Goal: Information Seeking & Learning: Learn about a topic

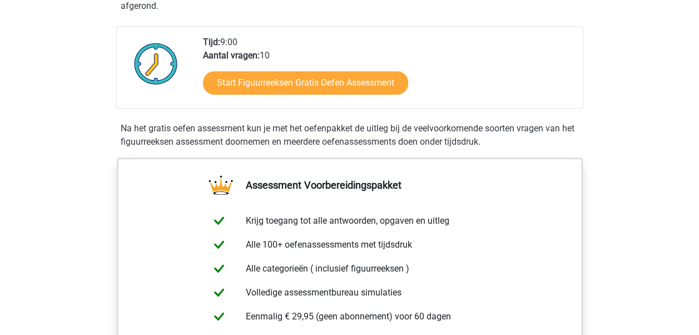
scroll to position [278, 0]
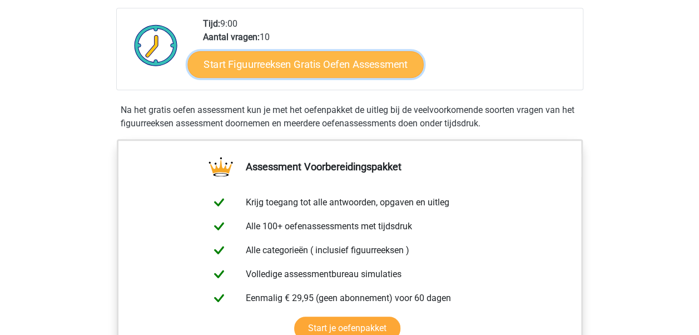
click at [383, 62] on link "Start Figuurreeksen Gratis Oefen Assessment" at bounding box center [305, 64] width 236 height 27
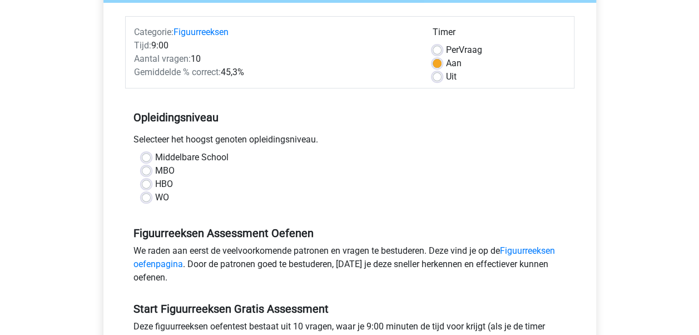
scroll to position [111, 0]
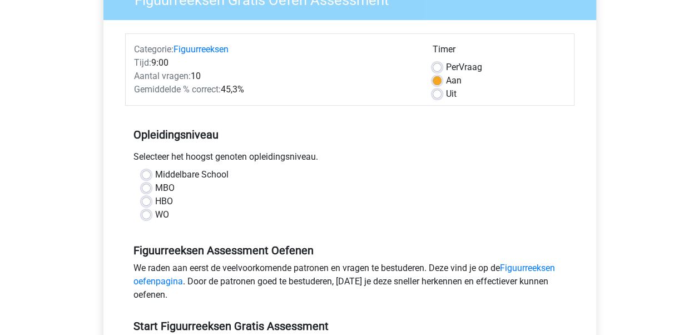
click at [155, 189] on label "MBO" at bounding box center [164, 187] width 19 height 13
click at [144, 189] on input "MBO" at bounding box center [146, 186] width 9 height 11
radio input "true"
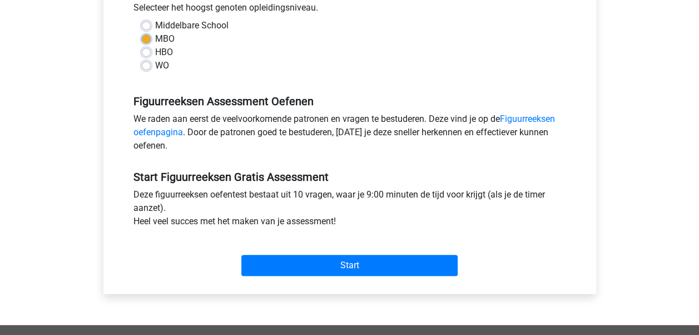
scroll to position [278, 0]
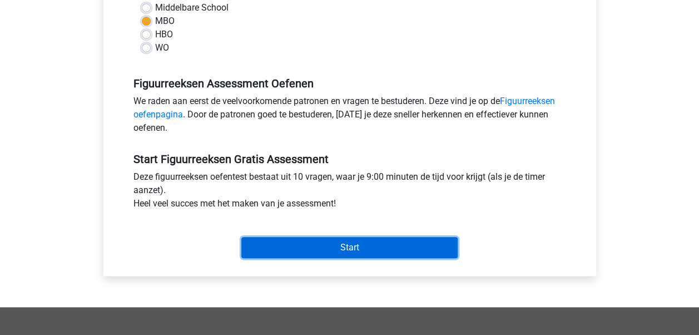
click at [384, 238] on input "Start" at bounding box center [349, 247] width 216 height 21
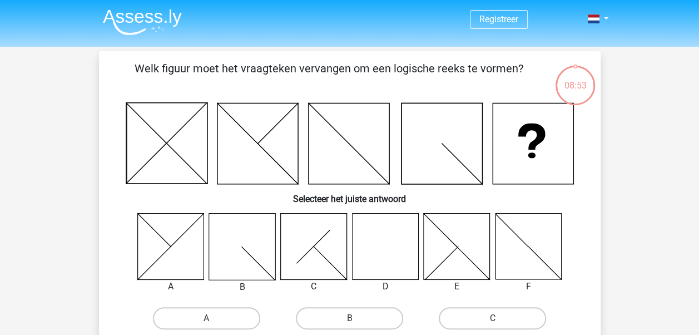
click at [389, 263] on icon at bounding box center [385, 246] width 66 height 66
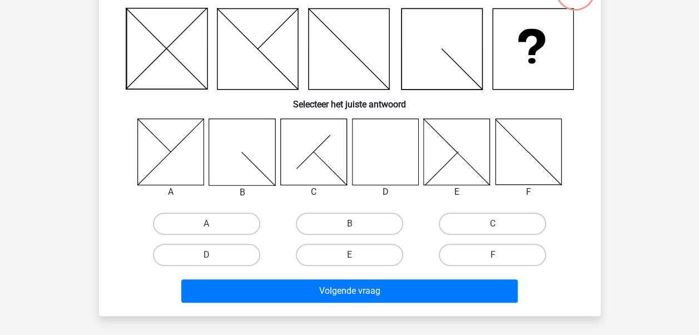
scroll to position [111, 0]
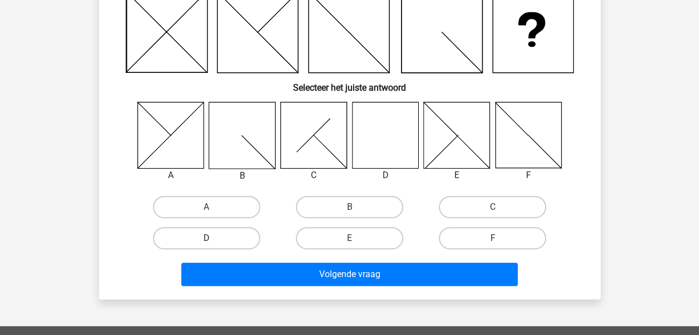
click at [216, 230] on label "D" at bounding box center [206, 238] width 107 height 22
click at [213, 238] on input "D" at bounding box center [209, 241] width 7 height 7
radio input "true"
click at [319, 286] on div "Volgende vraag" at bounding box center [349, 276] width 429 height 28
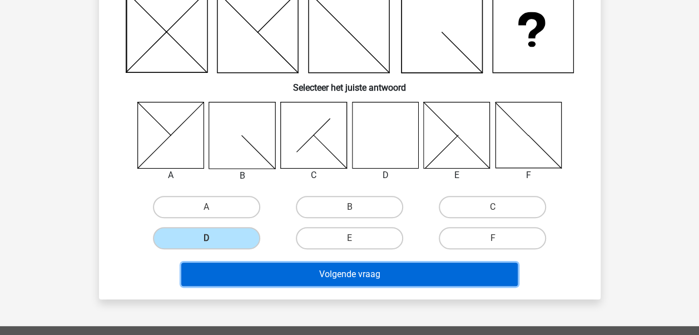
click at [320, 275] on button "Volgende vraag" at bounding box center [349, 273] width 336 height 23
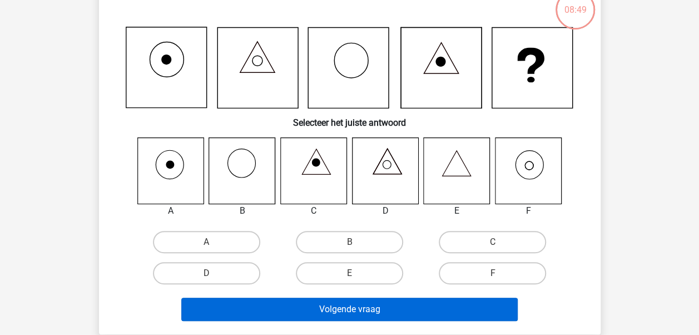
scroll to position [51, 0]
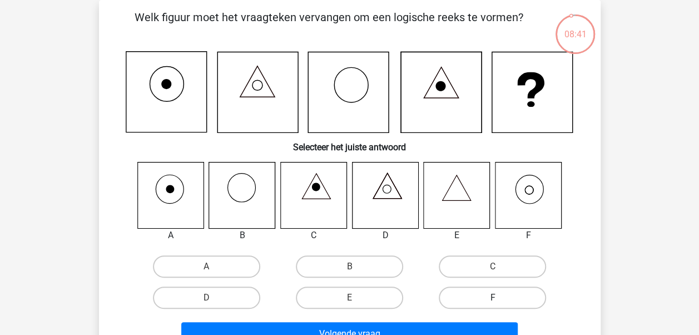
click at [511, 303] on label "F" at bounding box center [492, 297] width 107 height 22
click at [500, 303] on input "F" at bounding box center [495, 300] width 7 height 7
radio input "true"
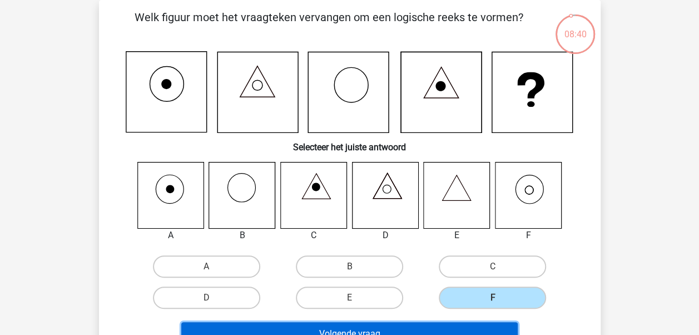
click at [494, 333] on button "Volgende vraag" at bounding box center [349, 333] width 336 height 23
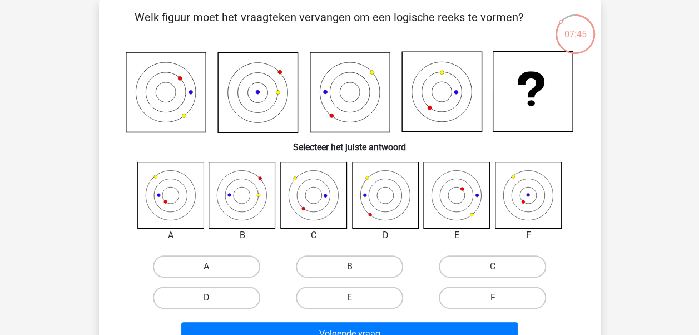
click at [250, 306] on label "D" at bounding box center [206, 297] width 107 height 22
click at [213, 305] on input "D" at bounding box center [209, 300] width 7 height 7
radio input "true"
click at [219, 263] on label "A" at bounding box center [206, 266] width 107 height 22
click at [213, 266] on input "A" at bounding box center [209, 269] width 7 height 7
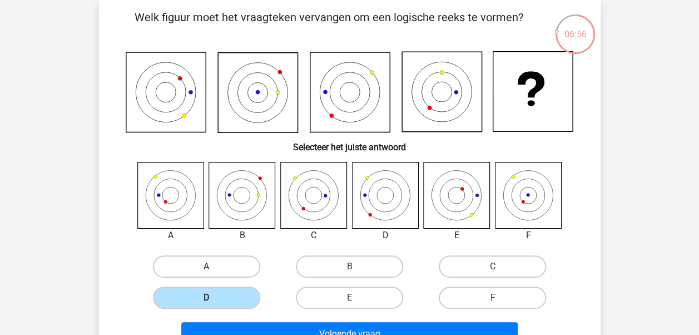
radio input "true"
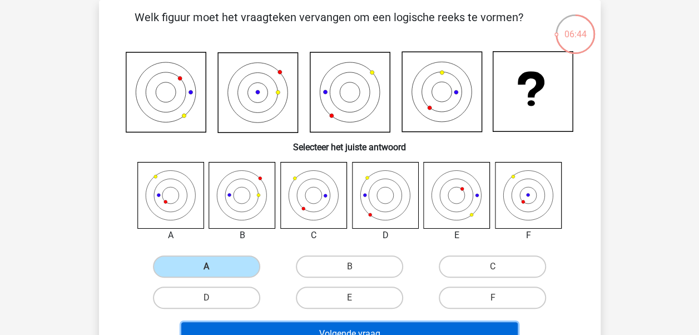
click at [398, 328] on button "Volgende vraag" at bounding box center [349, 333] width 336 height 23
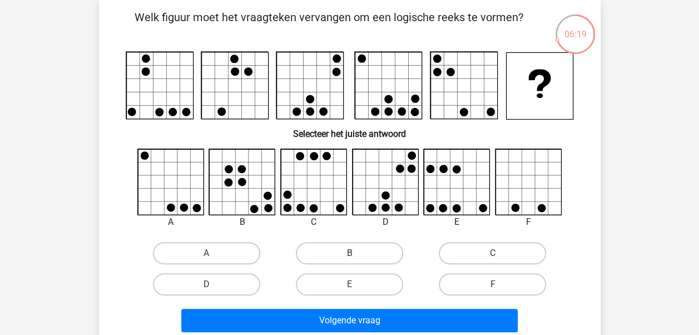
click at [362, 257] on label "B" at bounding box center [349, 253] width 107 height 22
click at [356, 257] on input "B" at bounding box center [352, 256] width 7 height 7
radio input "true"
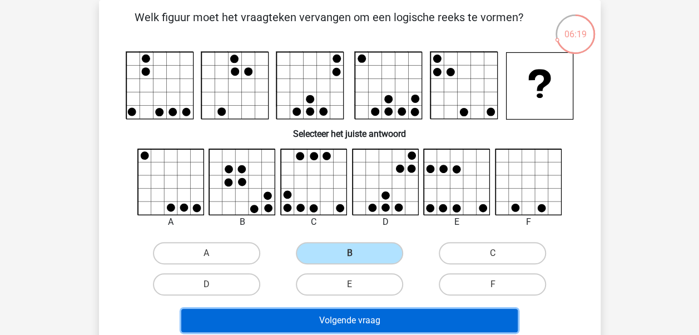
click at [408, 317] on button "Volgende vraag" at bounding box center [349, 319] width 336 height 23
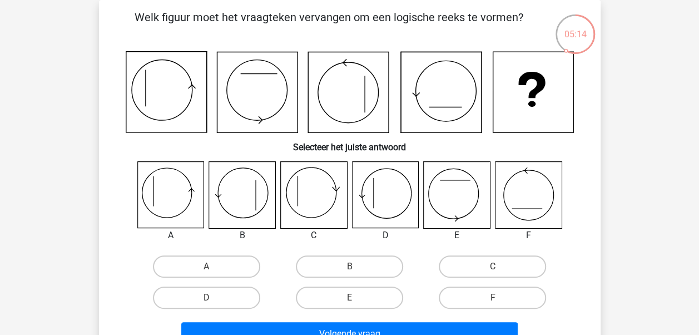
click at [380, 205] on icon at bounding box center [385, 195] width 66 height 66
click at [232, 294] on label "D" at bounding box center [206, 297] width 107 height 22
click at [213, 297] on input "D" at bounding box center [209, 300] width 7 height 7
radio input "true"
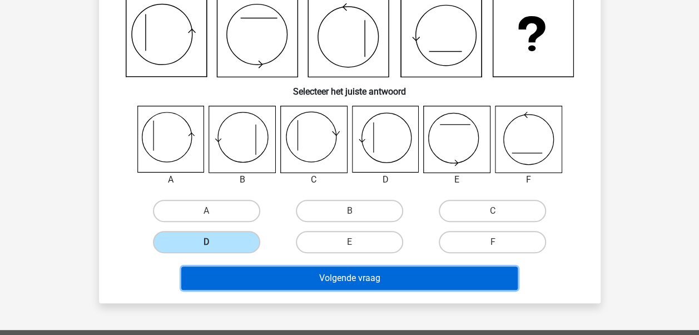
click at [435, 283] on button "Volgende vraag" at bounding box center [349, 277] width 336 height 23
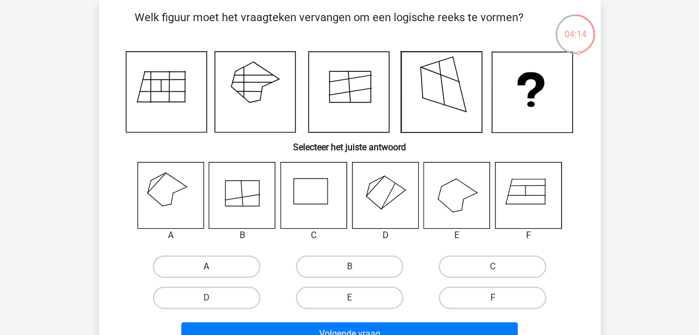
click at [223, 261] on label "A" at bounding box center [206, 266] width 107 height 22
click at [213, 266] on input "A" at bounding box center [209, 269] width 7 height 7
radio input "true"
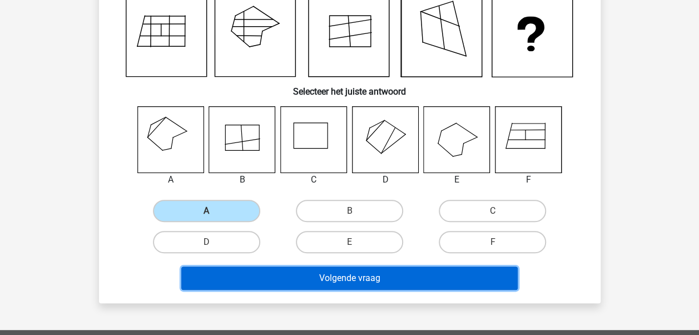
click at [409, 277] on button "Volgende vraag" at bounding box center [349, 277] width 336 height 23
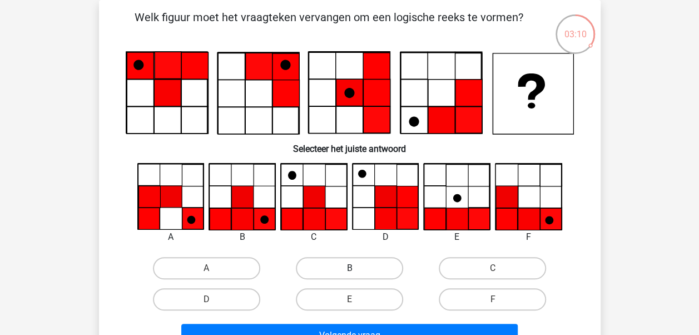
click at [362, 270] on label "B" at bounding box center [349, 268] width 107 height 22
click at [356, 270] on input "B" at bounding box center [352, 271] width 7 height 7
radio input "true"
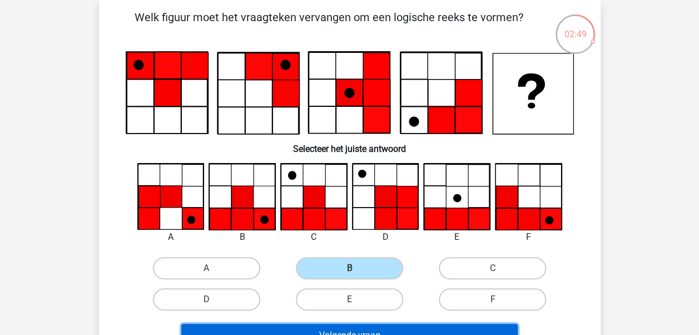
click at [375, 328] on button "Volgende vraag" at bounding box center [349, 334] width 336 height 23
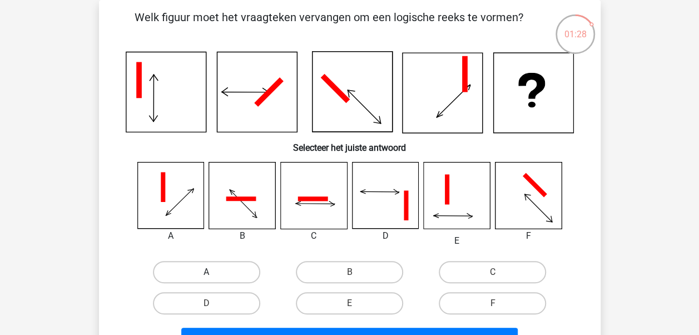
click at [223, 272] on label "A" at bounding box center [206, 272] width 107 height 22
click at [213, 272] on input "A" at bounding box center [209, 275] width 7 height 7
radio input "true"
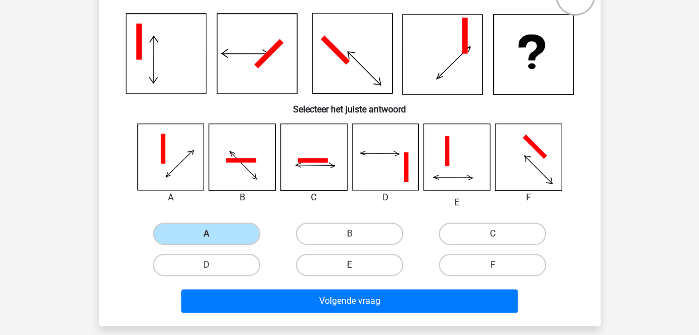
scroll to position [107, 0]
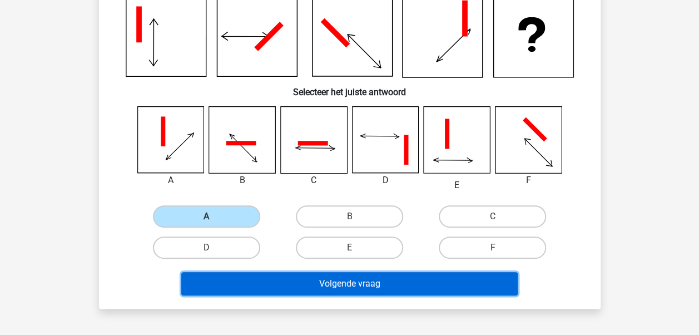
click at [426, 288] on button "Volgende vraag" at bounding box center [349, 283] width 336 height 23
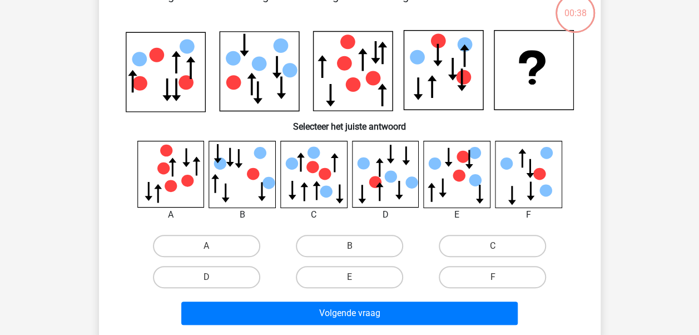
scroll to position [51, 0]
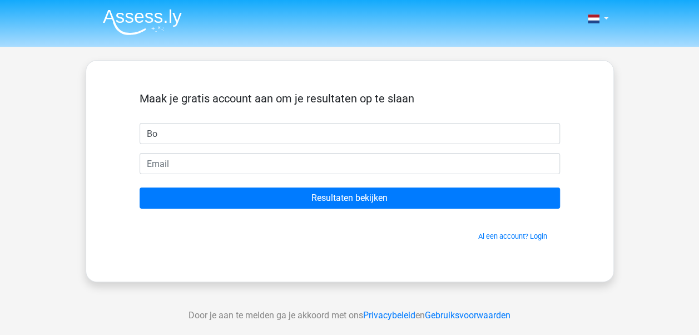
type input "Bo"
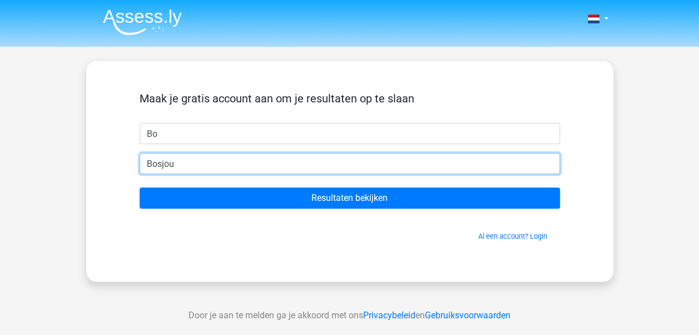
click at [139, 187] on input "Resultaten bekijken" at bounding box center [349, 197] width 420 height 21
type input "bosjouwerman@hotmail.com"
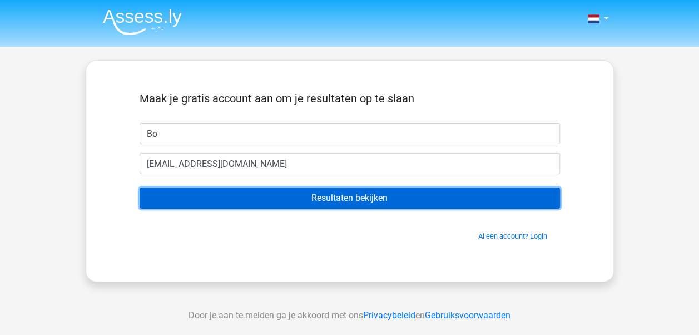
click at [408, 199] on input "Resultaten bekijken" at bounding box center [349, 197] width 420 height 21
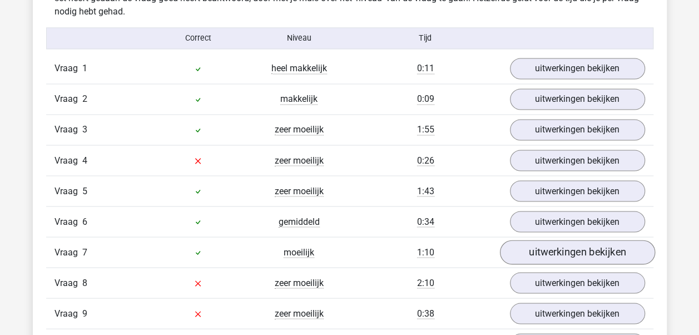
scroll to position [889, 0]
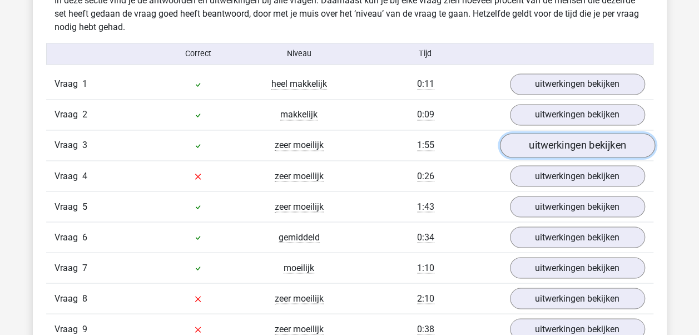
click at [571, 147] on link "uitwerkingen bekijken" at bounding box center [576, 145] width 155 height 24
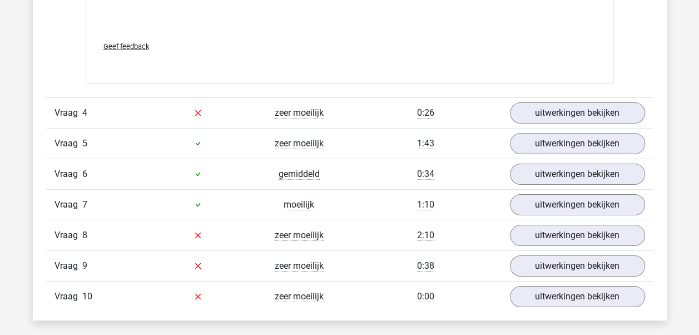
scroll to position [1890, 0]
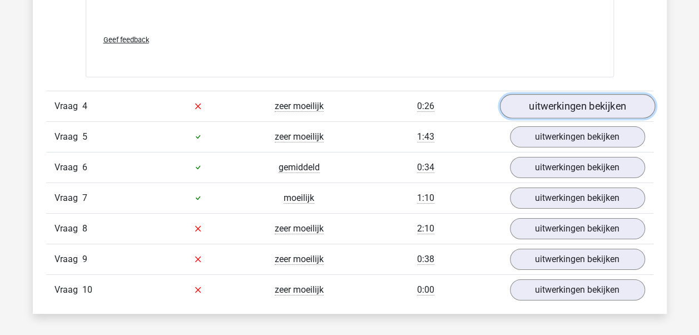
click at [587, 102] on link "uitwerkingen bekijken" at bounding box center [576, 106] width 155 height 24
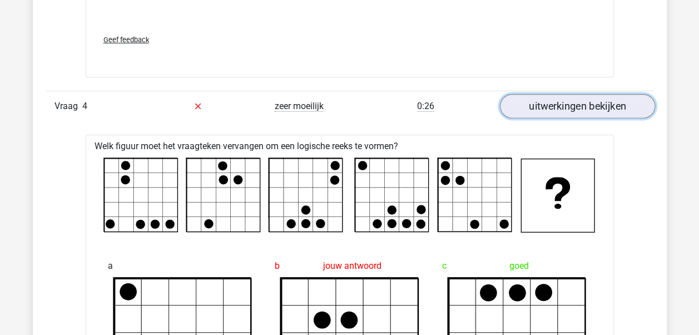
click at [597, 100] on link "uitwerkingen bekijken" at bounding box center [576, 106] width 155 height 24
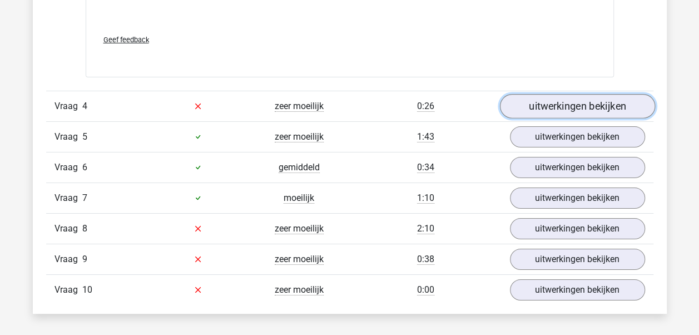
click at [597, 103] on link "uitwerkingen bekijken" at bounding box center [576, 106] width 155 height 24
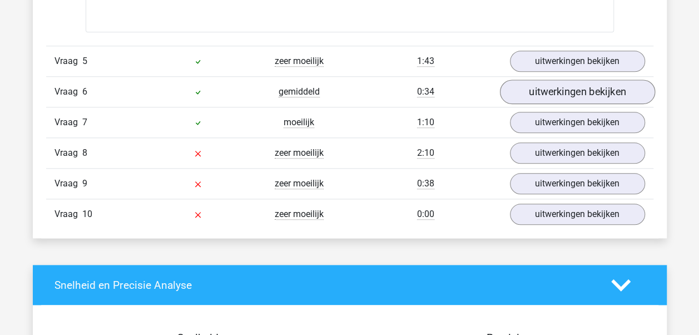
scroll to position [2612, 0]
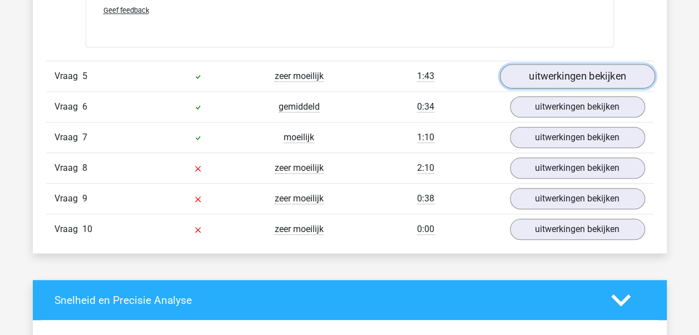
click at [598, 64] on link "uitwerkingen bekijken" at bounding box center [576, 76] width 155 height 24
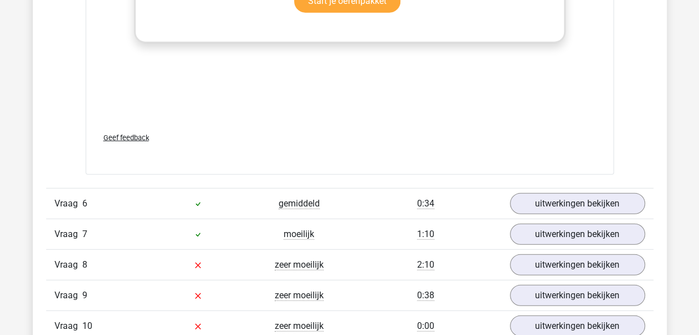
scroll to position [3501, 0]
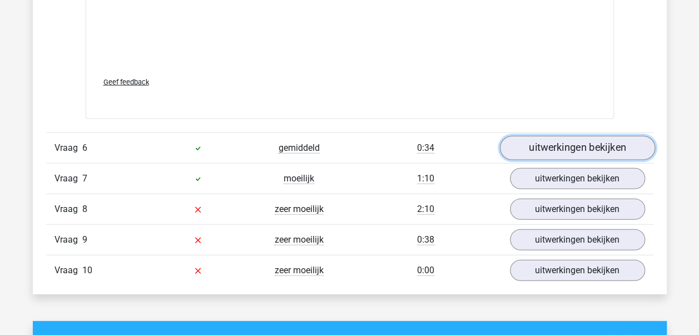
click at [610, 150] on link "uitwerkingen bekijken" at bounding box center [576, 148] width 155 height 24
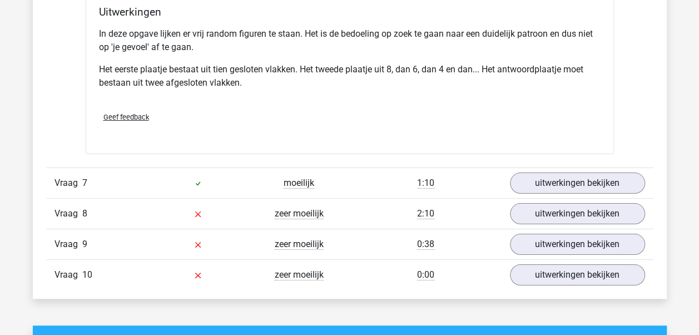
scroll to position [4168, 0]
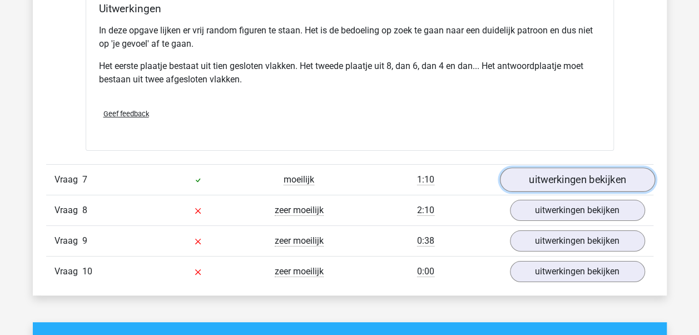
click at [606, 178] on link "uitwerkingen bekijken" at bounding box center [576, 179] width 155 height 24
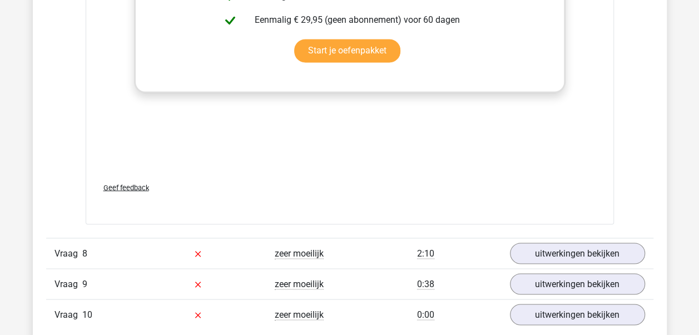
scroll to position [5169, 0]
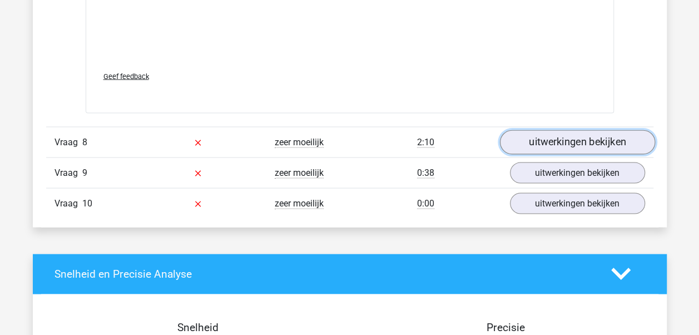
click at [595, 138] on link "uitwerkingen bekijken" at bounding box center [576, 141] width 155 height 24
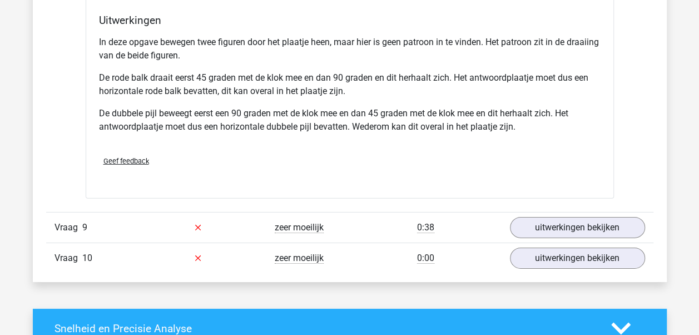
scroll to position [5836, 0]
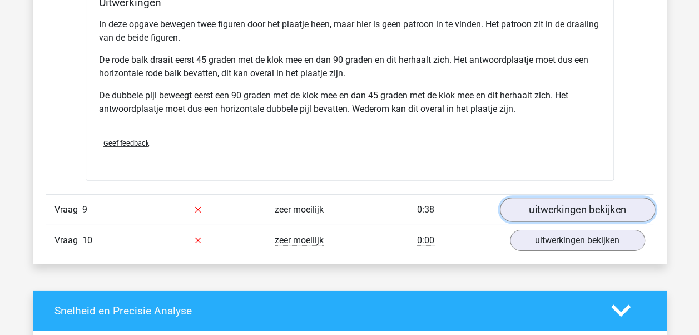
click at [550, 198] on link "uitwerkingen bekijken" at bounding box center [576, 209] width 155 height 24
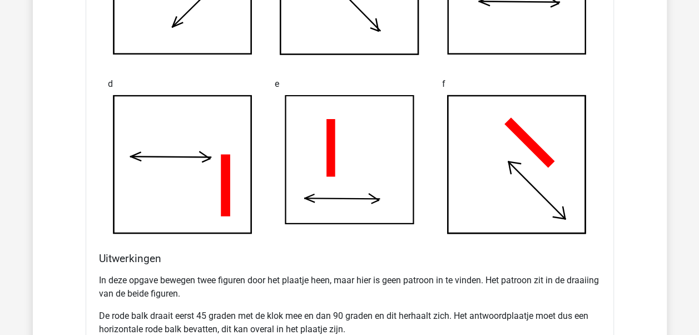
scroll to position [5447, 0]
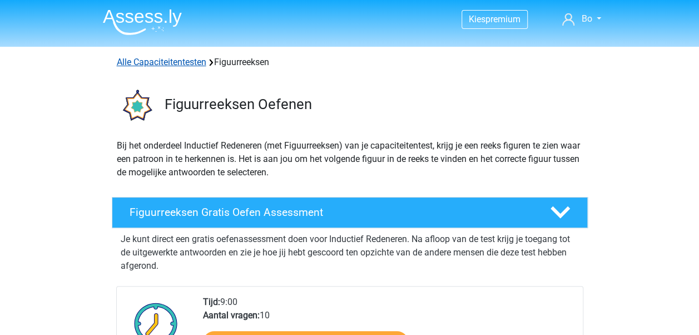
click at [175, 61] on link "Alle Capaciteitentesten" at bounding box center [161, 62] width 89 height 11
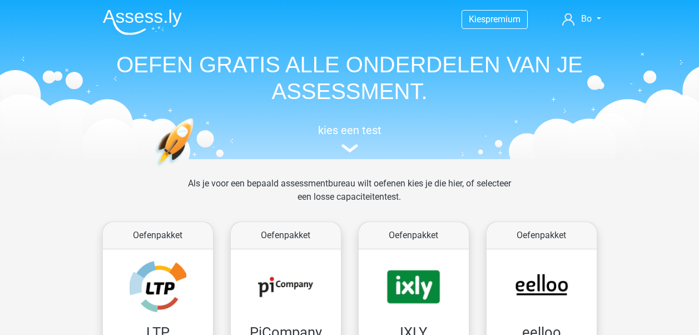
scroll to position [471, 0]
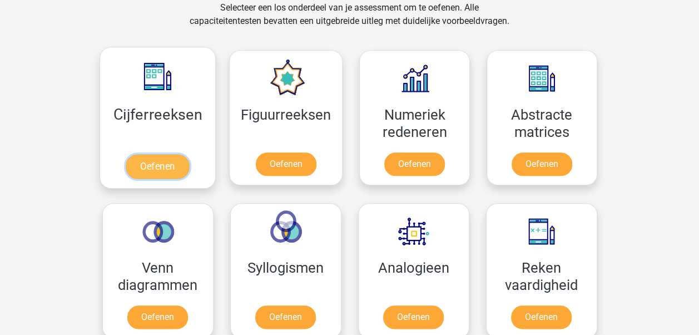
click at [166, 165] on link "Oefenen" at bounding box center [157, 166] width 63 height 24
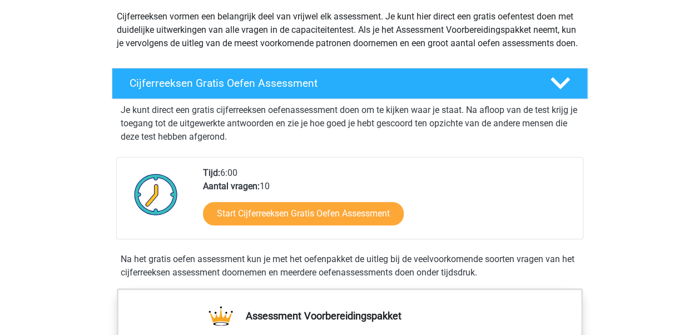
scroll to position [222, 0]
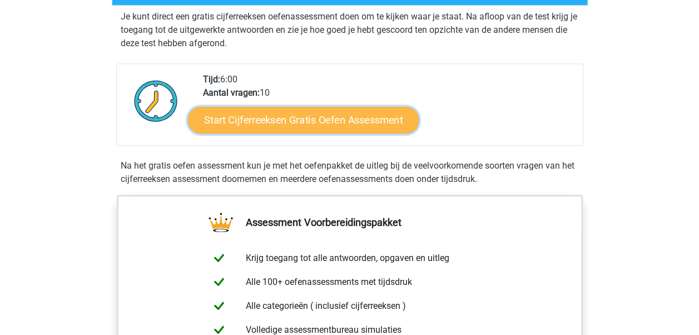
click at [336, 133] on link "Start Cijferreeksen Gratis Oefen Assessment" at bounding box center [303, 119] width 231 height 27
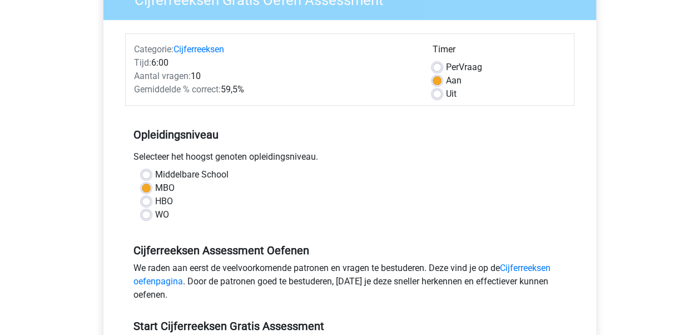
scroll to position [278, 0]
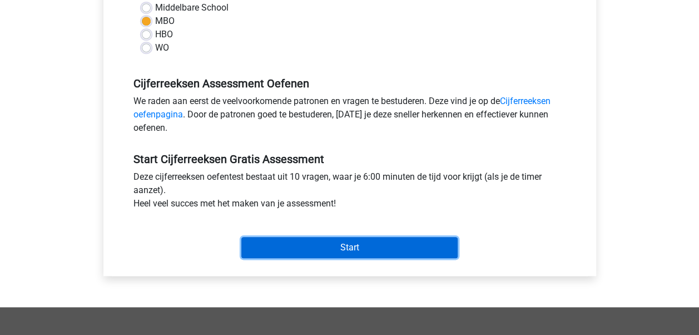
click at [442, 238] on input "Start" at bounding box center [349, 247] width 216 height 21
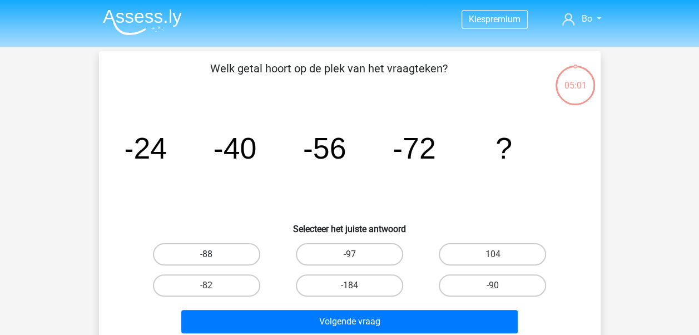
click at [226, 251] on label "-88" at bounding box center [206, 254] width 107 height 22
click at [213, 254] on input "-88" at bounding box center [209, 257] width 7 height 7
radio input "true"
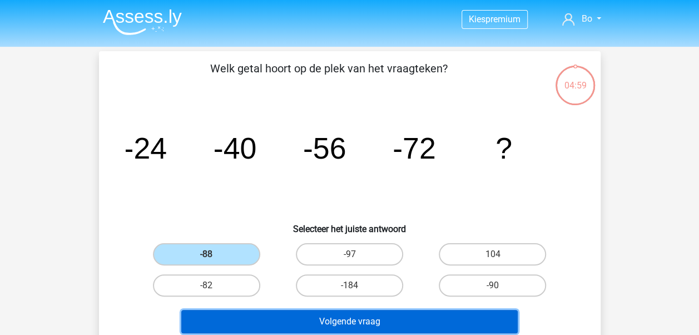
drag, startPoint x: 444, startPoint y: 325, endPoint x: 448, endPoint y: 320, distance: 6.3
click at [444, 323] on button "Volgende vraag" at bounding box center [349, 321] width 336 height 23
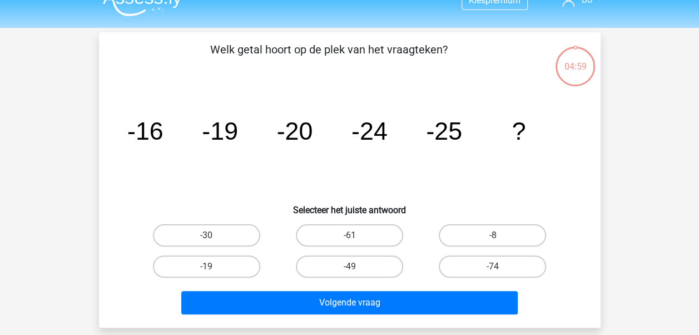
scroll to position [51, 0]
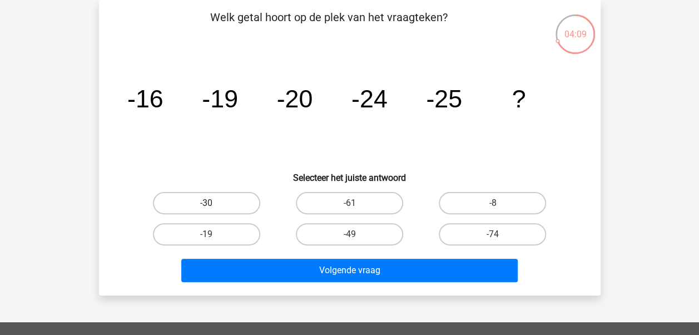
click at [198, 209] on label "-30" at bounding box center [206, 203] width 107 height 22
click at [206, 209] on input "-30" at bounding box center [209, 206] width 7 height 7
radio input "true"
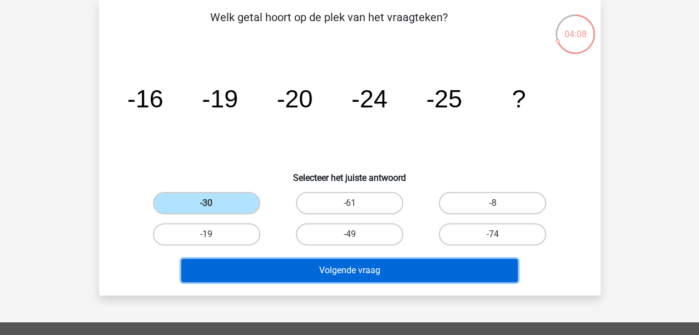
click at [364, 264] on button "Volgende vraag" at bounding box center [349, 269] width 336 height 23
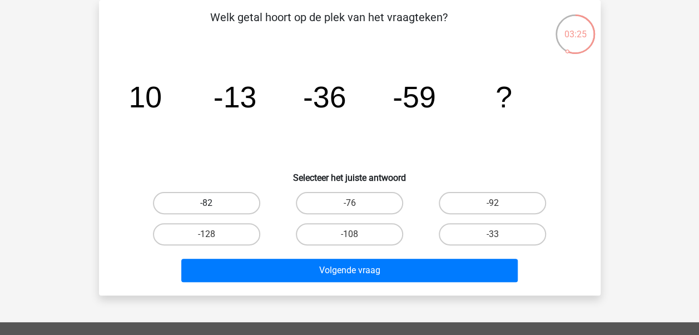
click at [219, 200] on label "-82" at bounding box center [206, 203] width 107 height 22
click at [213, 203] on input "-82" at bounding box center [209, 206] width 7 height 7
radio input "true"
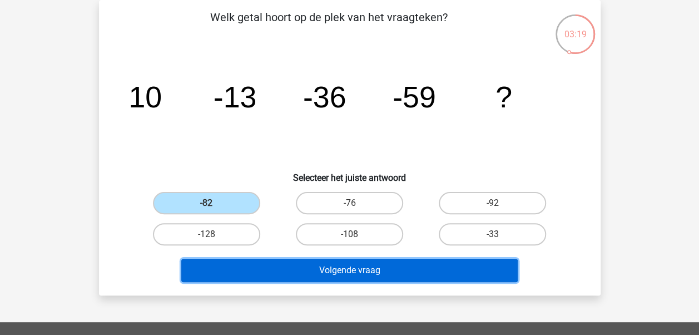
click at [412, 272] on button "Volgende vraag" at bounding box center [349, 269] width 336 height 23
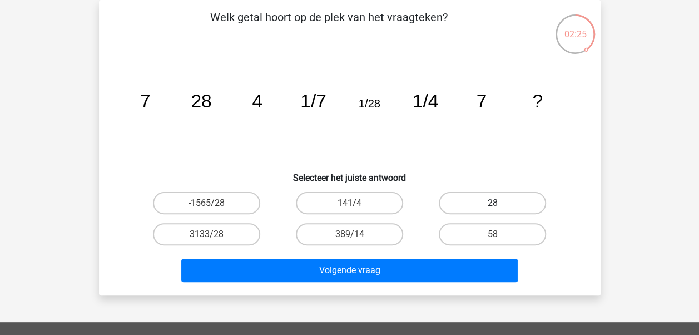
click at [507, 201] on label "28" at bounding box center [492, 203] width 107 height 22
click at [500, 203] on input "28" at bounding box center [495, 206] width 7 height 7
radio input "true"
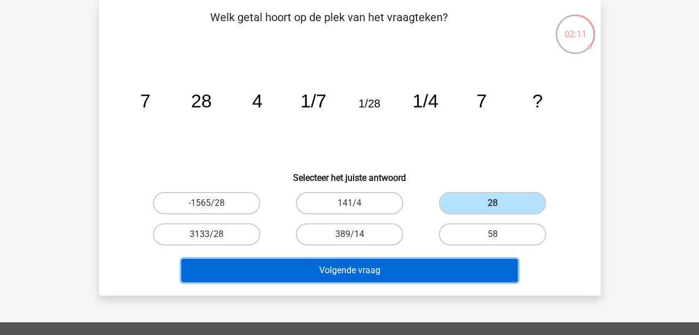
click at [447, 272] on button "Volgende vraag" at bounding box center [349, 269] width 336 height 23
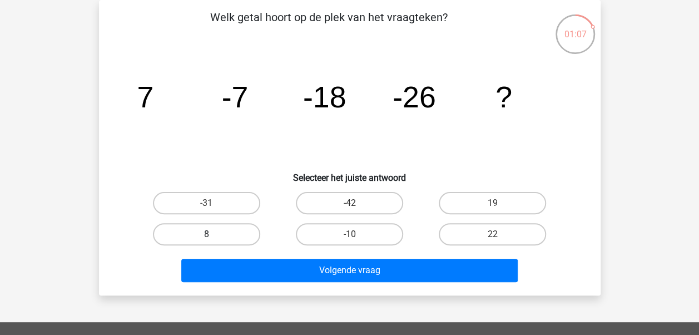
click at [225, 235] on label "8" at bounding box center [206, 234] width 107 height 22
click at [213, 235] on input "8" at bounding box center [209, 237] width 7 height 7
radio input "true"
click at [233, 206] on label "-31" at bounding box center [206, 203] width 107 height 22
click at [213, 206] on input "-31" at bounding box center [209, 206] width 7 height 7
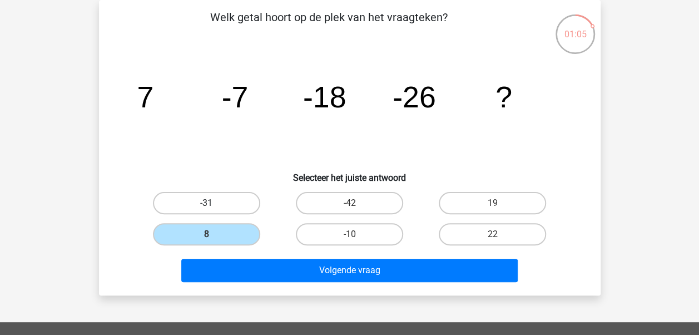
radio input "true"
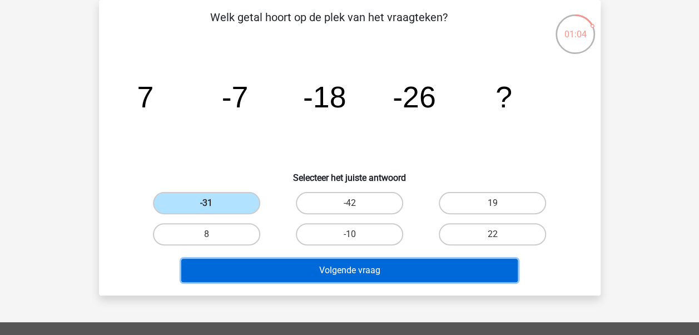
click at [418, 266] on button "Volgende vraag" at bounding box center [349, 269] width 336 height 23
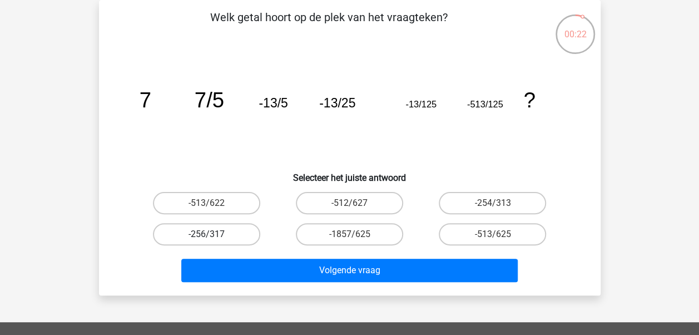
click at [213, 238] on label "-256/317" at bounding box center [206, 234] width 107 height 22
click at [213, 238] on input "-256/317" at bounding box center [209, 237] width 7 height 7
radio input "true"
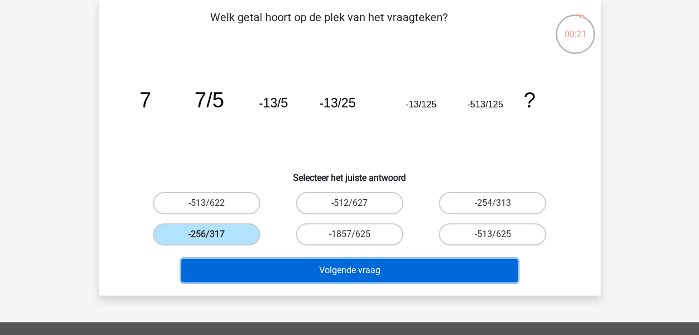
click at [281, 271] on button "Volgende vraag" at bounding box center [349, 269] width 336 height 23
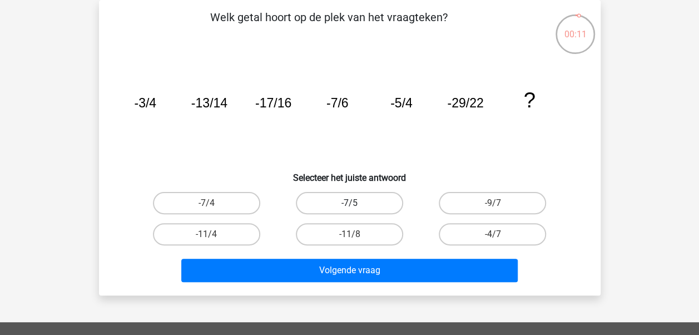
click at [371, 212] on label "-7/5" at bounding box center [349, 203] width 107 height 22
click at [356, 210] on input "-7/5" at bounding box center [352, 206] width 7 height 7
radio input "true"
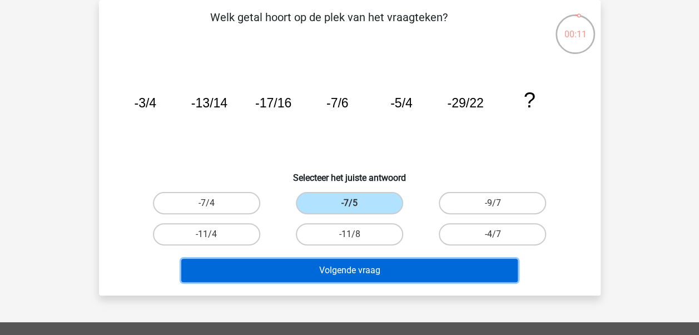
click at [379, 265] on button "Volgende vraag" at bounding box center [349, 269] width 336 height 23
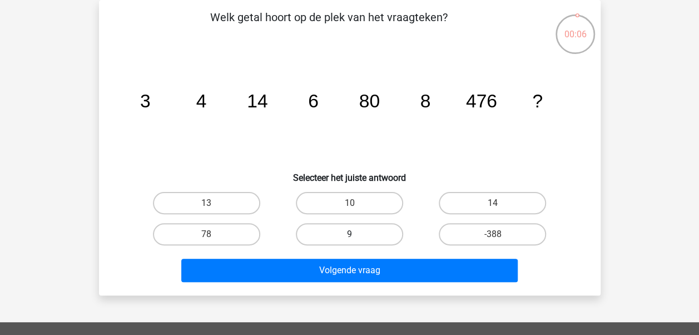
click at [395, 236] on label "9" at bounding box center [349, 234] width 107 height 22
click at [356, 236] on input "9" at bounding box center [352, 237] width 7 height 7
radio input "true"
click at [405, 287] on div "Welk getal hoort op de plek van het vraagteken? image/svg+xml 3 4 14 6 80 8 476…" at bounding box center [349, 147] width 501 height 295
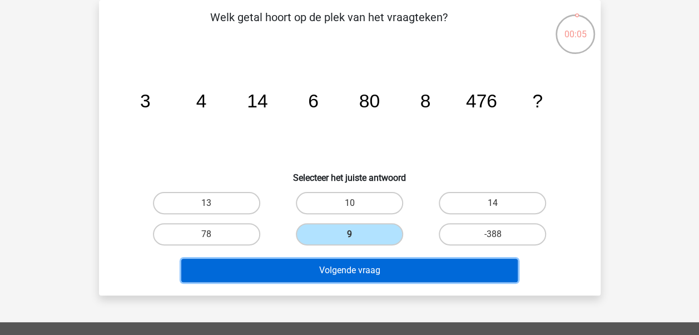
click at [401, 273] on button "Volgende vraag" at bounding box center [349, 269] width 336 height 23
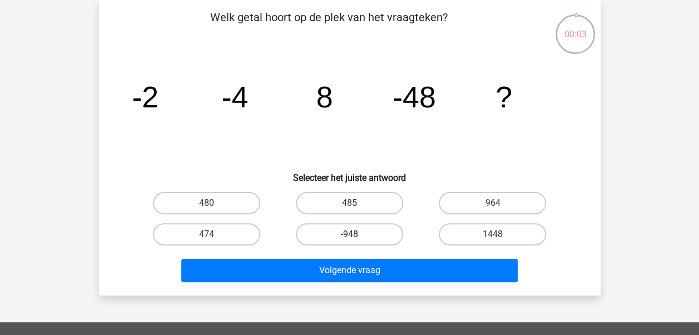
click at [369, 235] on label "-948" at bounding box center [349, 234] width 107 height 22
click at [356, 235] on input "-948" at bounding box center [352, 237] width 7 height 7
radio input "true"
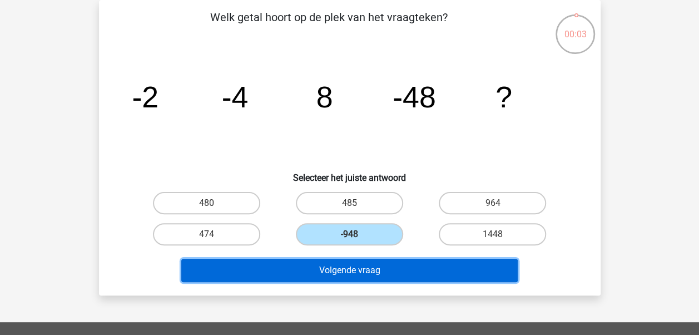
click at [371, 273] on button "Volgende vraag" at bounding box center [349, 269] width 336 height 23
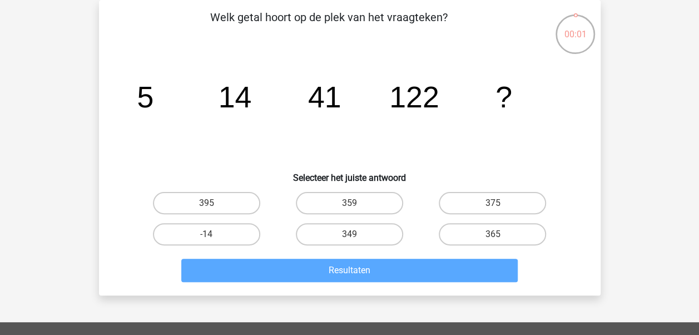
click at [355, 207] on input "359" at bounding box center [352, 206] width 7 height 7
radio input "true"
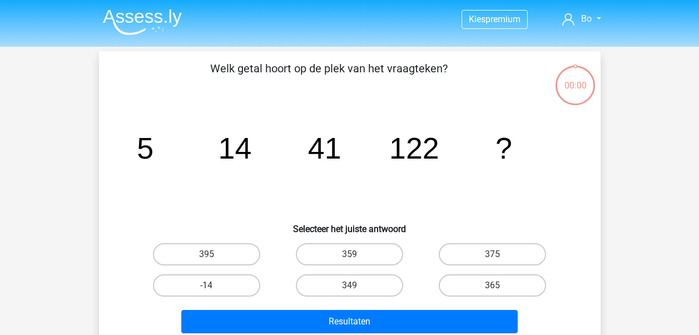
scroll to position [51, 0]
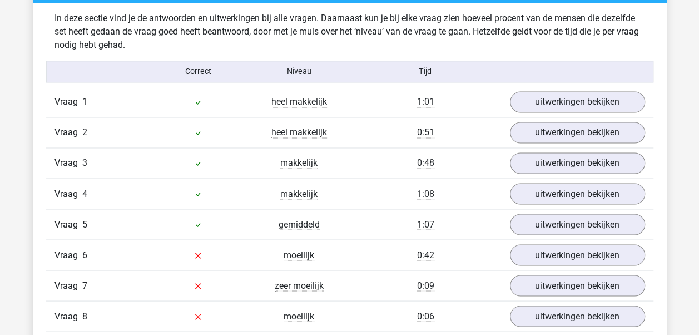
scroll to position [889, 0]
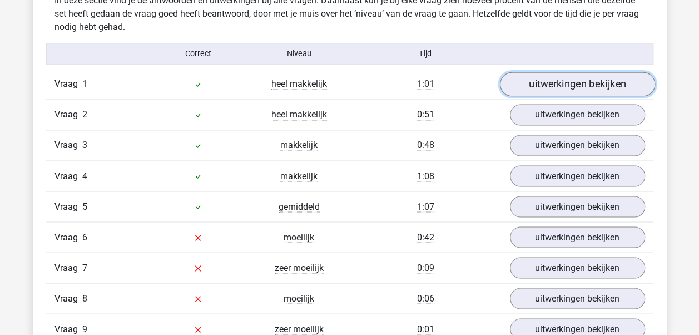
click at [555, 79] on link "uitwerkingen bekijken" at bounding box center [576, 84] width 155 height 24
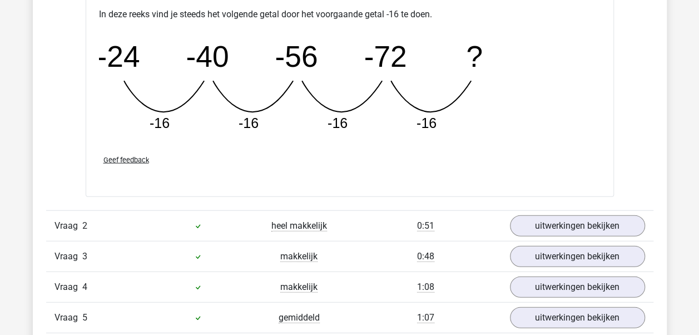
scroll to position [1334, 0]
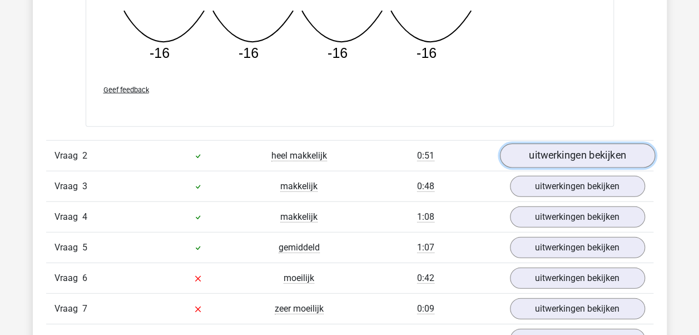
click at [571, 153] on link "uitwerkingen bekijken" at bounding box center [576, 155] width 155 height 24
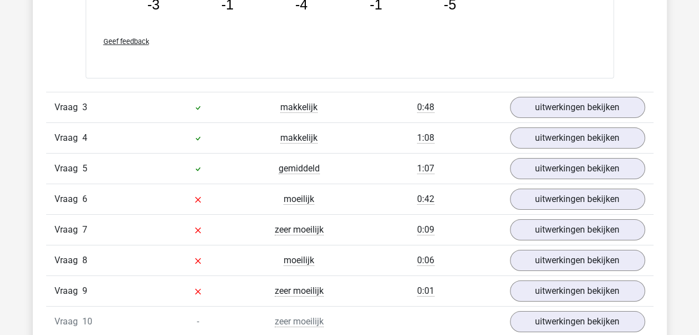
scroll to position [1945, 0]
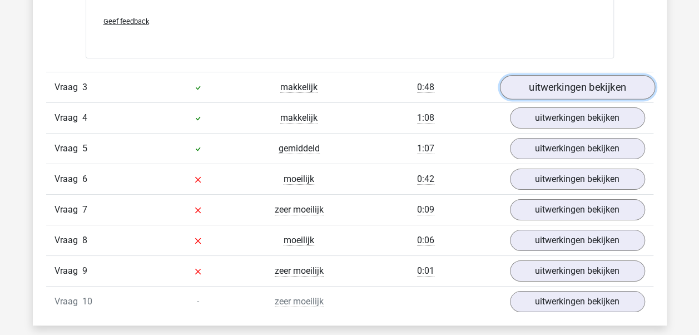
click at [564, 84] on link "uitwerkingen bekijken" at bounding box center [576, 87] width 155 height 24
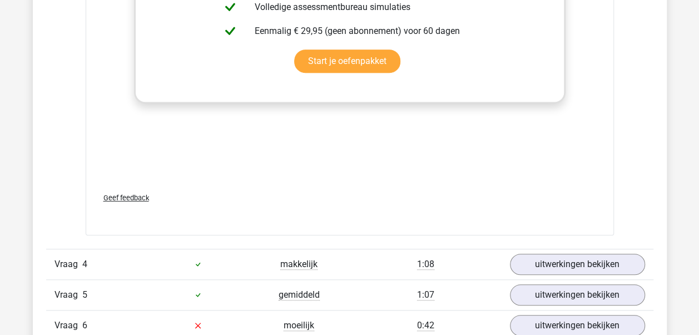
scroll to position [2501, 0]
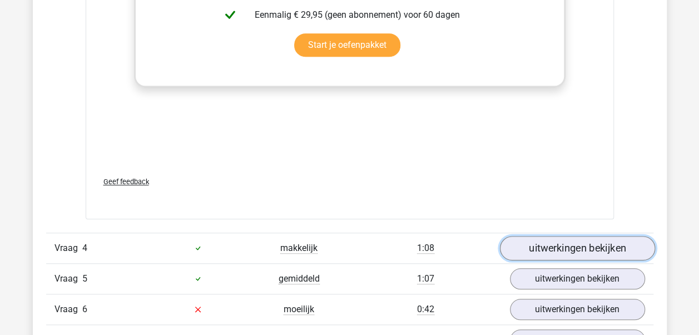
click at [600, 242] on link "uitwerkingen bekijken" at bounding box center [576, 248] width 155 height 24
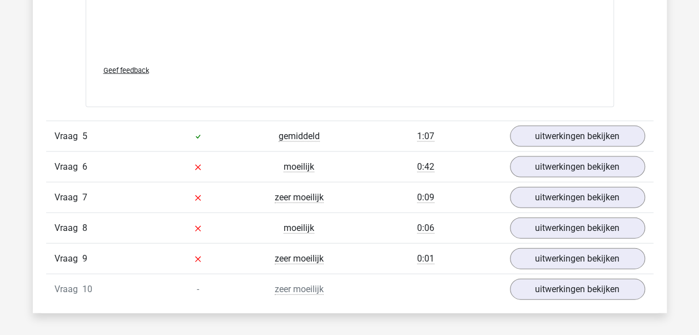
scroll to position [3223, 0]
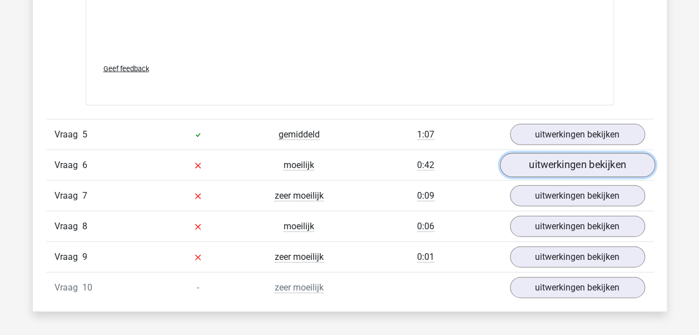
click at [586, 158] on link "uitwerkingen bekijken" at bounding box center [576, 165] width 155 height 24
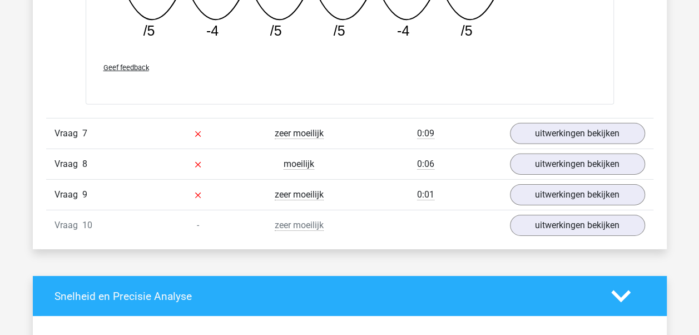
scroll to position [3779, 0]
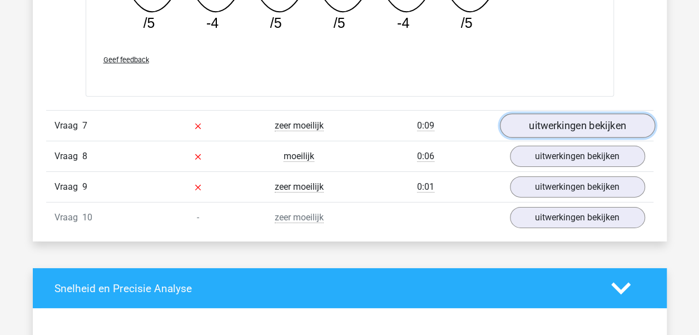
click at [566, 115] on link "uitwerkingen bekijken" at bounding box center [576, 125] width 155 height 24
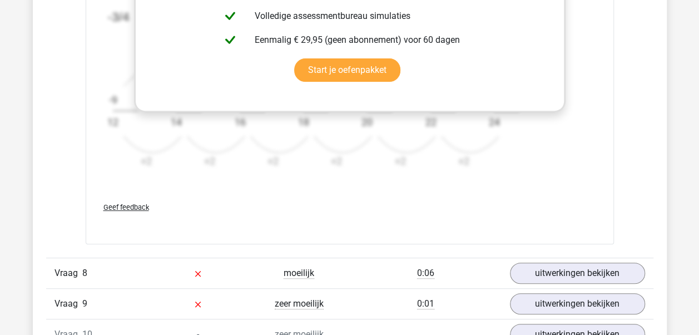
scroll to position [4391, 0]
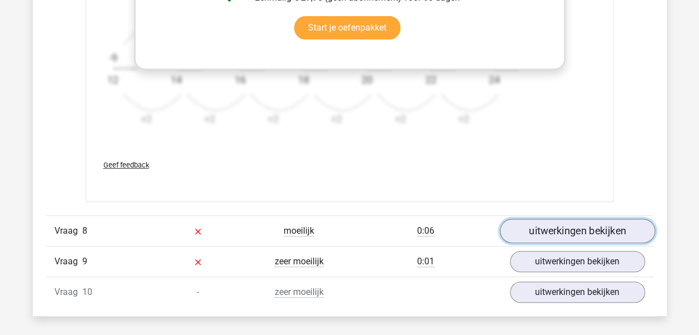
click at [575, 226] on link "uitwerkingen bekijken" at bounding box center [576, 230] width 155 height 24
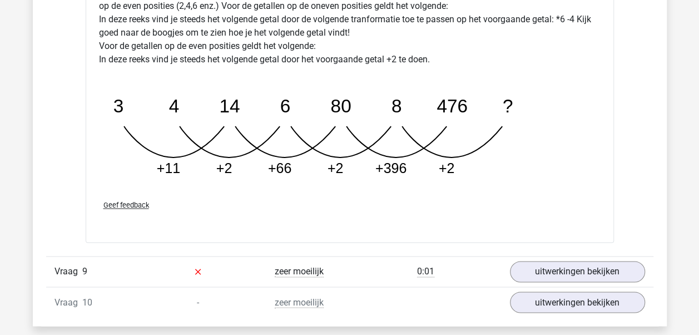
scroll to position [5002, 0]
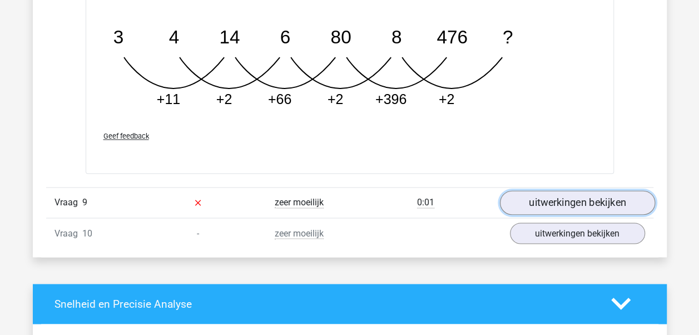
click at [587, 195] on link "uitwerkingen bekijken" at bounding box center [576, 202] width 155 height 24
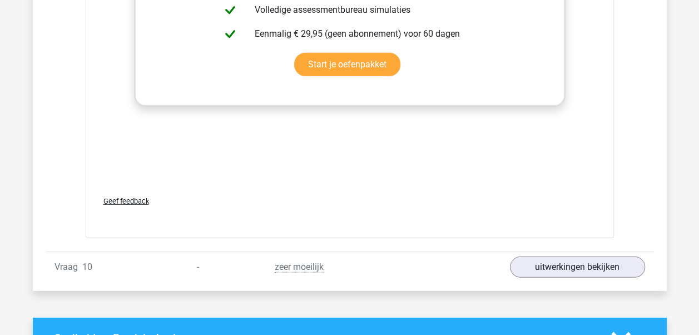
scroll to position [5724, 0]
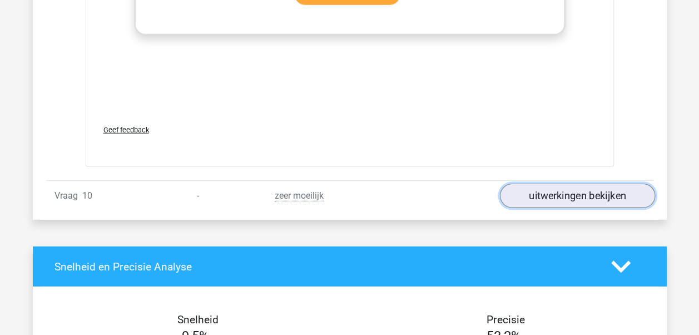
click at [588, 183] on link "uitwerkingen bekijken" at bounding box center [576, 195] width 155 height 24
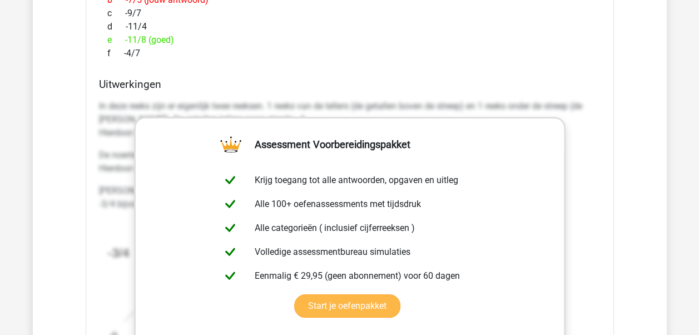
scroll to position [3835, 0]
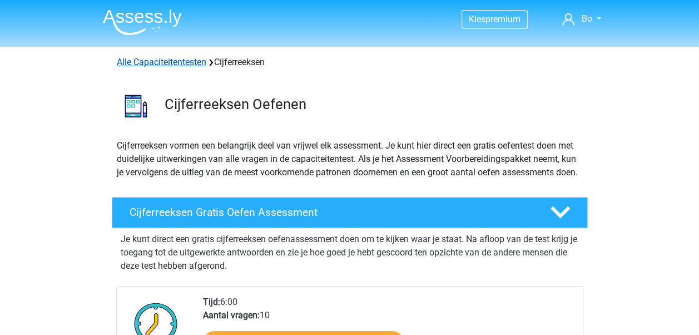
click at [171, 60] on link "Alle Capaciteitentesten" at bounding box center [161, 62] width 89 height 11
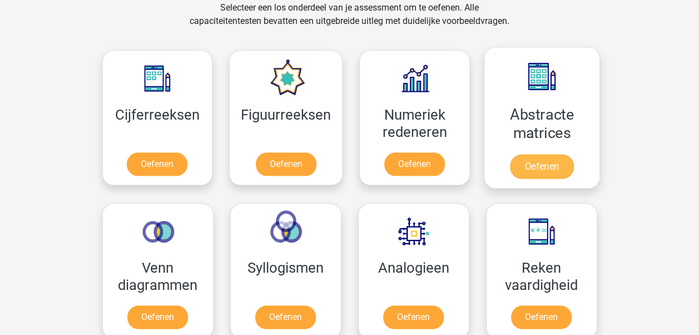
scroll to position [527, 0]
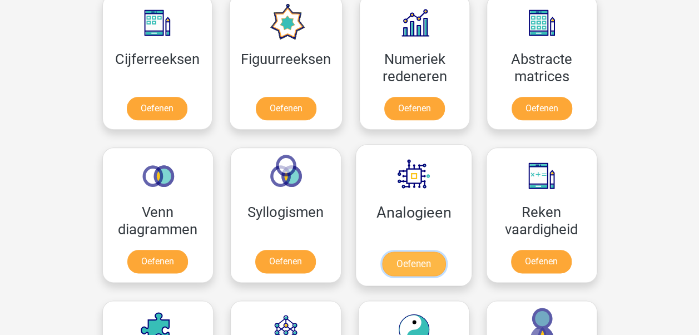
click at [400, 251] on link "Oefenen" at bounding box center [412, 263] width 63 height 24
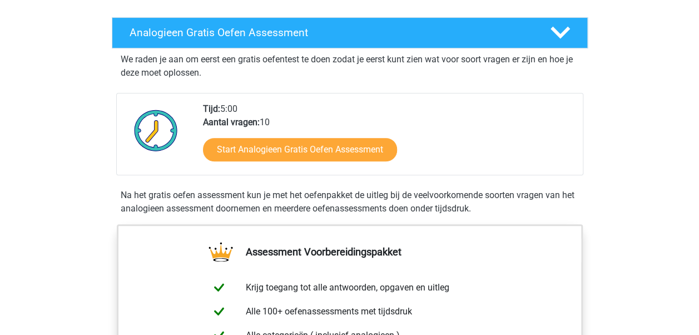
scroll to position [167, 0]
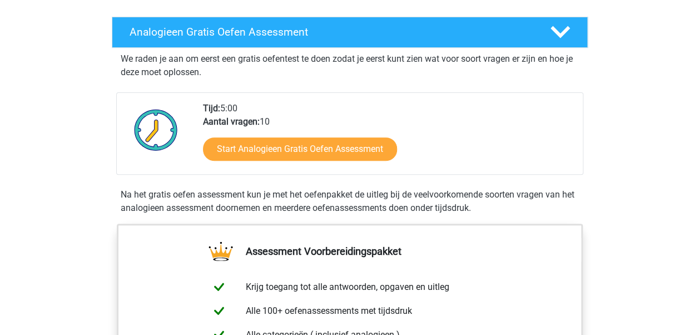
drag, startPoint x: 335, startPoint y: 163, endPoint x: 334, endPoint y: 152, distance: 11.2
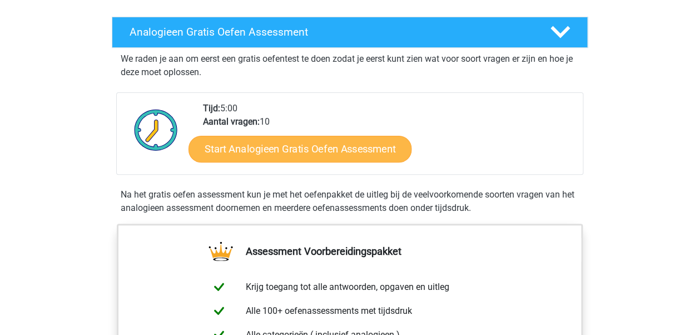
click at [334, 162] on div "Start Analogieen Gratis Oefen Assessment" at bounding box center [388, 151] width 371 height 46
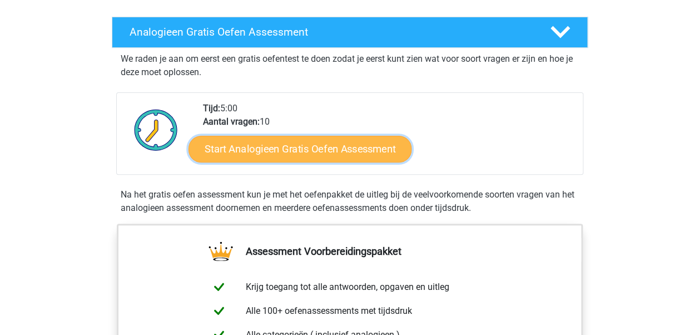
click at [336, 144] on link "Start Analogieen Gratis Oefen Assessment" at bounding box center [299, 148] width 223 height 27
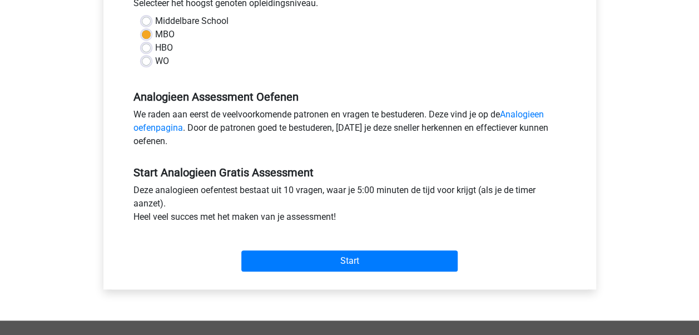
scroll to position [278, 0]
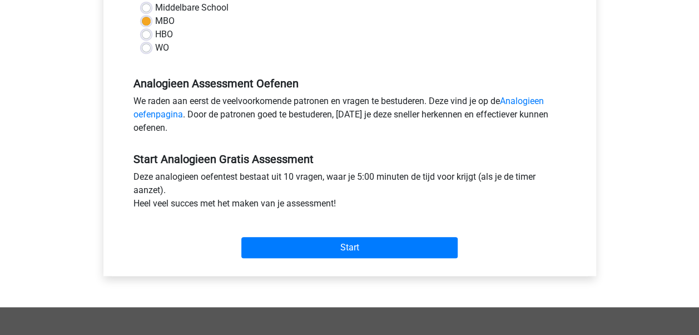
click at [330, 234] on div "Start" at bounding box center [349, 238] width 449 height 39
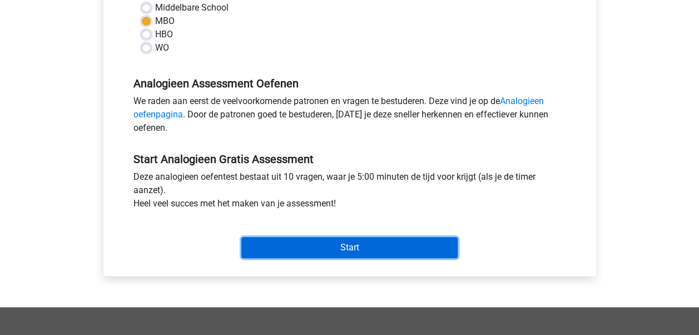
click at [329, 240] on input "Start" at bounding box center [349, 247] width 216 height 21
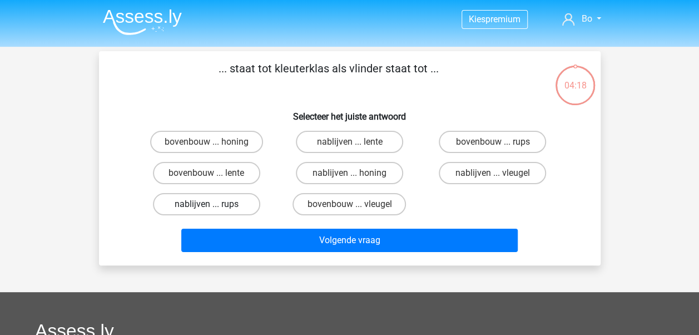
click at [185, 208] on label "nablijven ... rups" at bounding box center [206, 204] width 107 height 22
click at [206, 208] on input "nablijven ... rups" at bounding box center [209, 207] width 7 height 7
radio input "true"
click at [342, 175] on label "nablijven ... honing" at bounding box center [349, 173] width 107 height 22
click at [349, 175] on input "nablijven ... honing" at bounding box center [352, 176] width 7 height 7
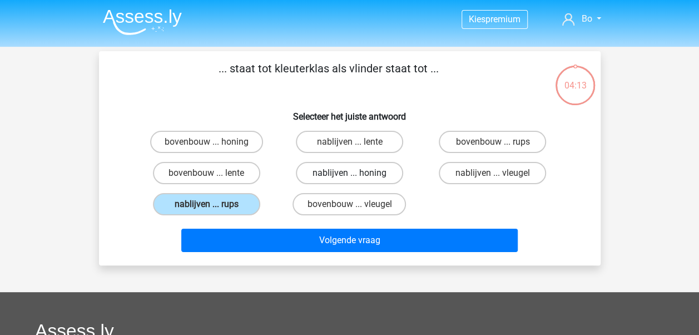
radio input "true"
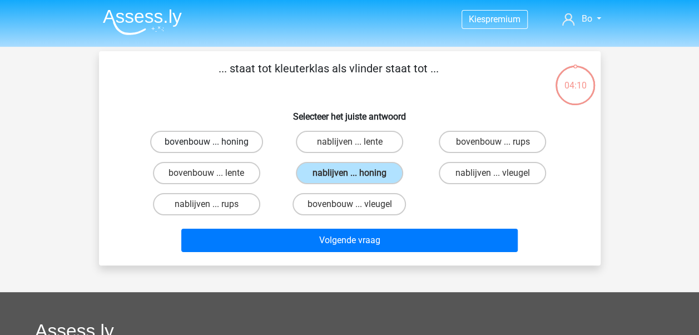
click at [237, 136] on label "bovenbouw ... honing" at bounding box center [206, 142] width 113 height 22
click at [213, 142] on input "bovenbouw ... honing" at bounding box center [209, 145] width 7 height 7
radio input "true"
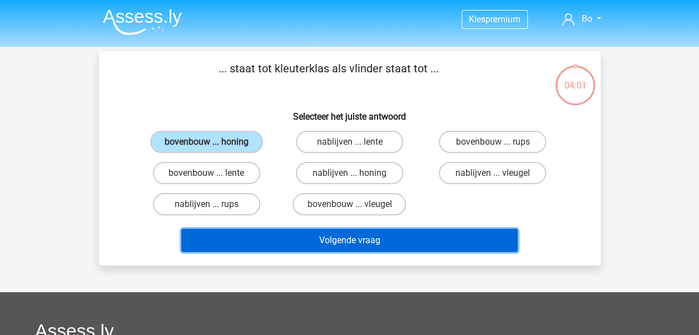
click at [431, 246] on button "Volgende vraag" at bounding box center [349, 239] width 336 height 23
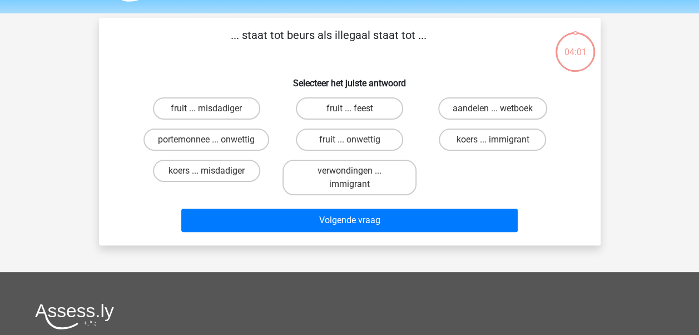
scroll to position [51, 0]
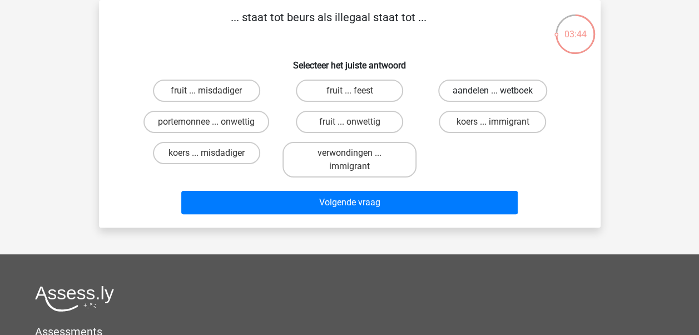
click at [488, 91] on label "aandelen ... wetboek" at bounding box center [492, 90] width 109 height 22
click at [492, 91] on input "aandelen ... wetboek" at bounding box center [495, 94] width 7 height 7
radio input "true"
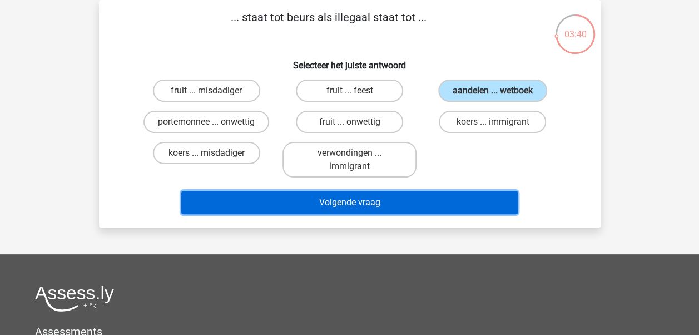
click at [430, 201] on button "Volgende vraag" at bounding box center [349, 202] width 336 height 23
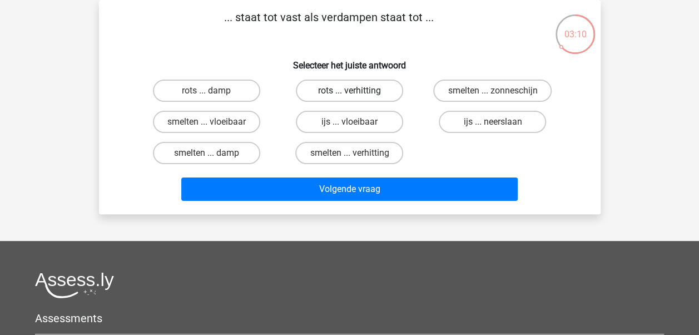
click at [346, 93] on label "rots ... verhitting" at bounding box center [349, 90] width 107 height 22
click at [349, 93] on input "rots ... verhitting" at bounding box center [352, 94] width 7 height 7
radio input "true"
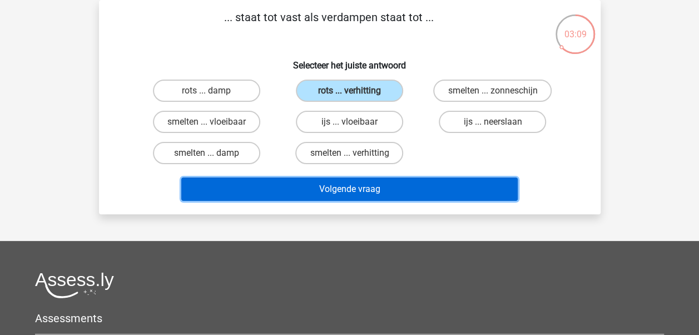
click at [393, 196] on button "Volgende vraag" at bounding box center [349, 188] width 336 height 23
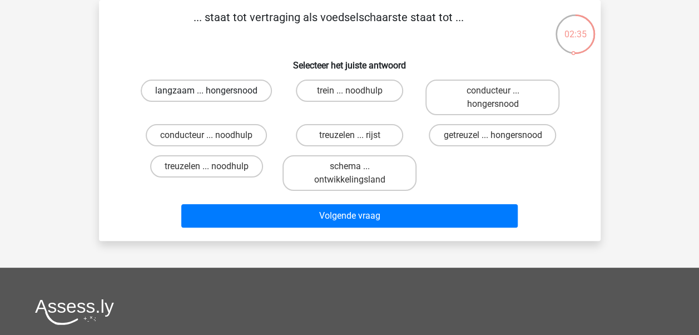
click at [193, 98] on label "langzaam ... hongersnood" at bounding box center [206, 90] width 131 height 22
click at [206, 98] on input "langzaam ... hongersnood" at bounding box center [209, 94] width 7 height 7
radio input "true"
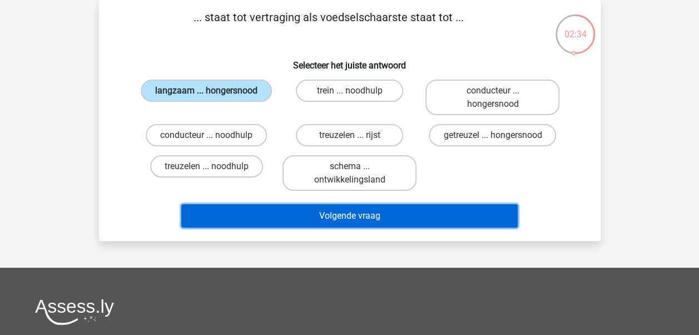
click at [257, 208] on button "Volgende vraag" at bounding box center [349, 215] width 336 height 23
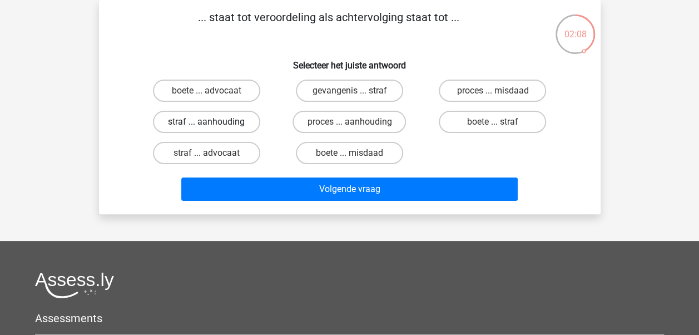
click at [226, 123] on label "straf ... aanhouding" at bounding box center [206, 122] width 107 height 22
click at [213, 123] on input "straf ... aanhouding" at bounding box center [209, 125] width 7 height 7
radio input "true"
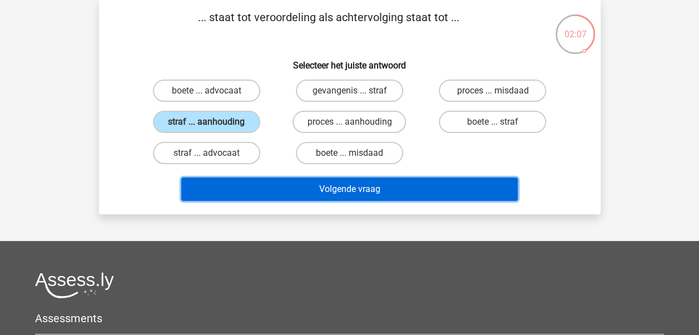
click at [277, 190] on button "Volgende vraag" at bounding box center [349, 188] width 336 height 23
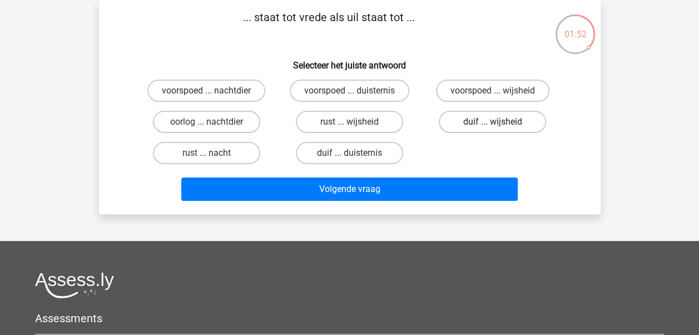
click at [479, 127] on label "duif ... wijsheid" at bounding box center [492, 122] width 107 height 22
click at [492, 127] on input "duif ... wijsheid" at bounding box center [495, 125] width 7 height 7
radio input "true"
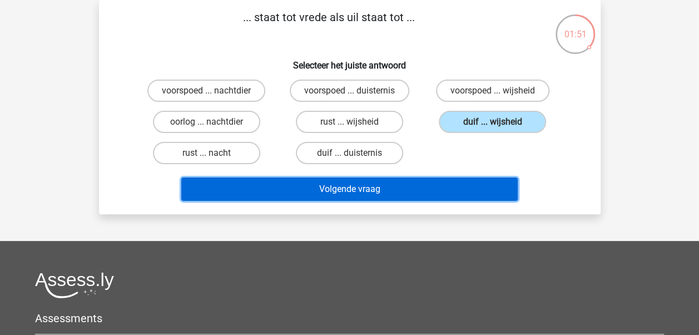
click at [445, 189] on button "Volgende vraag" at bounding box center [349, 188] width 336 height 23
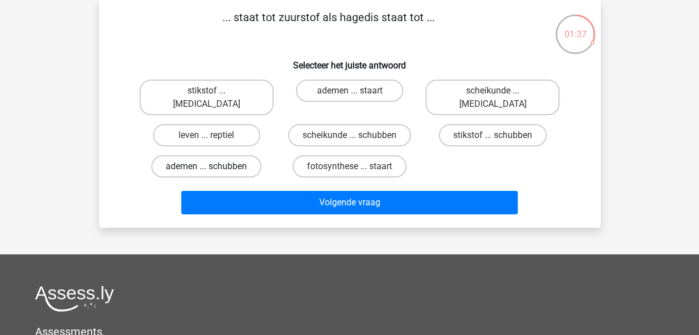
click at [235, 158] on label "ademen ... schubben" at bounding box center [206, 166] width 110 height 22
click at [213, 166] on input "ademen ... schubben" at bounding box center [209, 169] width 7 height 7
radio input "true"
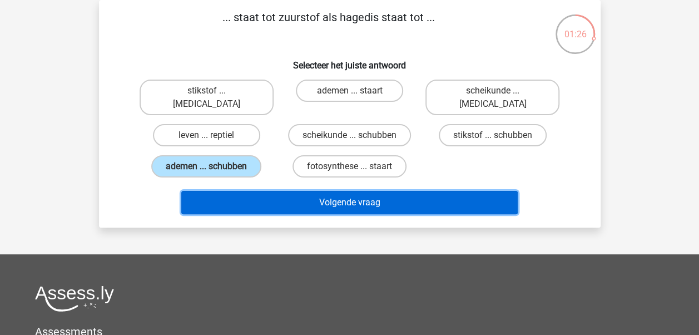
click at [367, 191] on button "Volgende vraag" at bounding box center [349, 202] width 336 height 23
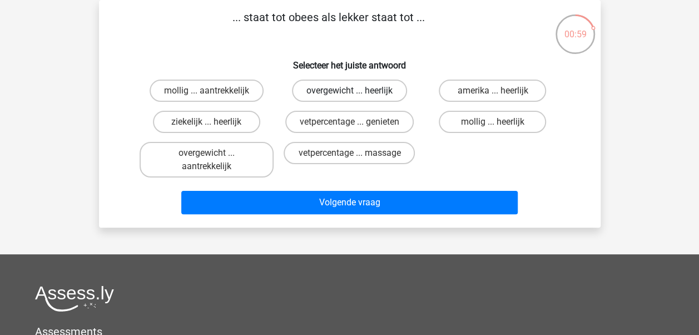
click at [388, 89] on label "overgewicht ... heerlijk" at bounding box center [349, 90] width 115 height 22
click at [356, 91] on input "overgewicht ... heerlijk" at bounding box center [352, 94] width 7 height 7
radio input "true"
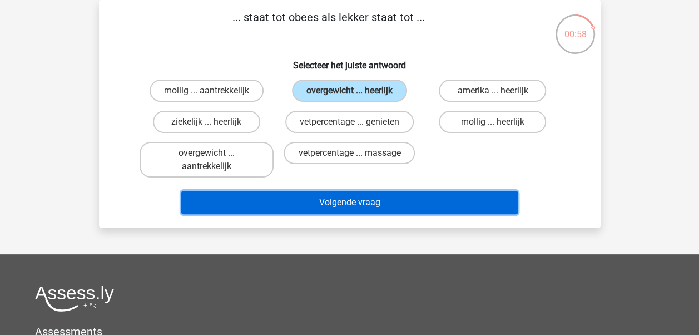
click at [403, 201] on button "Volgende vraag" at bounding box center [349, 202] width 336 height 23
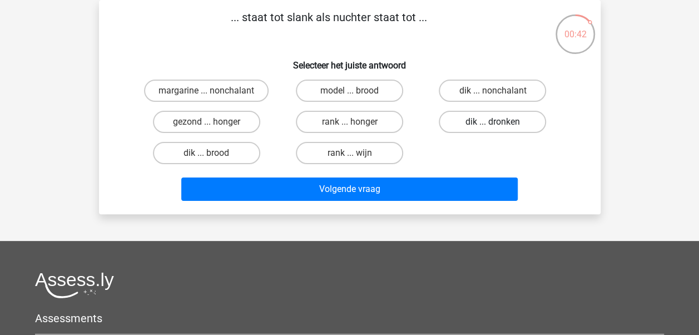
click at [535, 122] on label "dik ... dronken" at bounding box center [492, 122] width 107 height 22
click at [500, 122] on input "dik ... dronken" at bounding box center [495, 125] width 7 height 7
radio input "true"
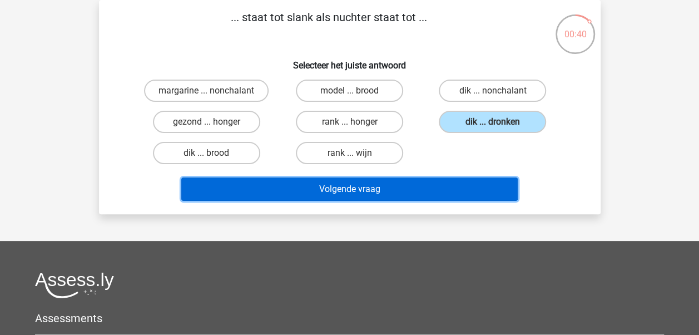
click at [444, 186] on button "Volgende vraag" at bounding box center [349, 188] width 336 height 23
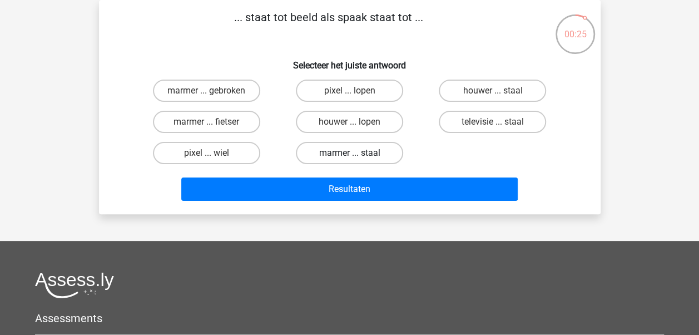
click at [380, 158] on label "marmer ... staal" at bounding box center [349, 153] width 107 height 22
click at [356, 158] on input "marmer ... staal" at bounding box center [352, 156] width 7 height 7
radio input "true"
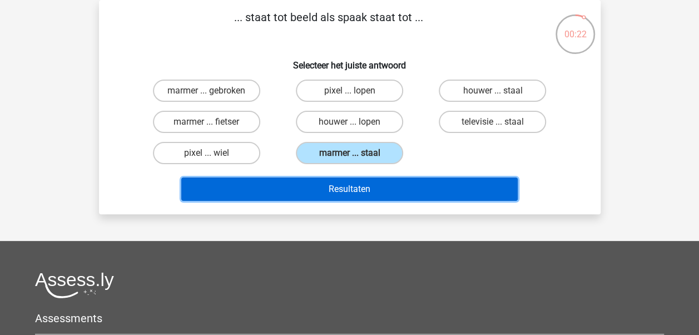
click at [395, 198] on button "Resultaten" at bounding box center [349, 188] width 336 height 23
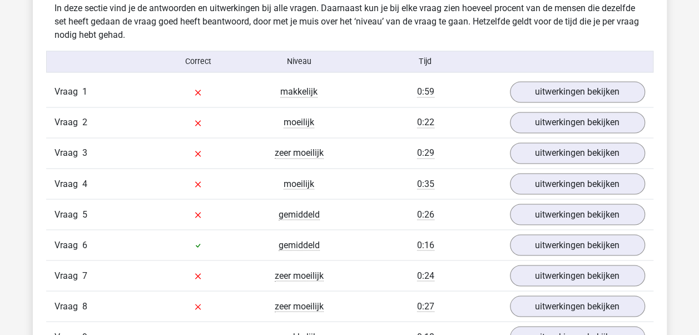
scroll to position [834, 0]
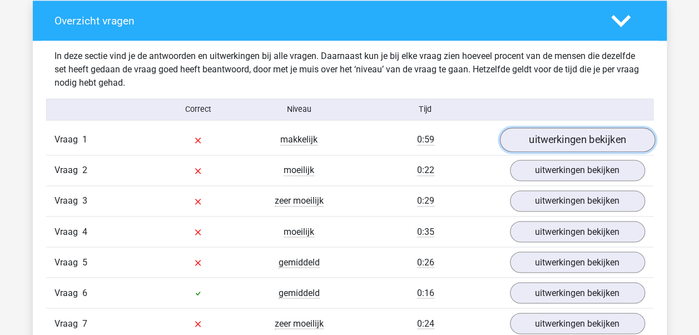
click at [555, 143] on link "uitwerkingen bekijken" at bounding box center [576, 140] width 155 height 24
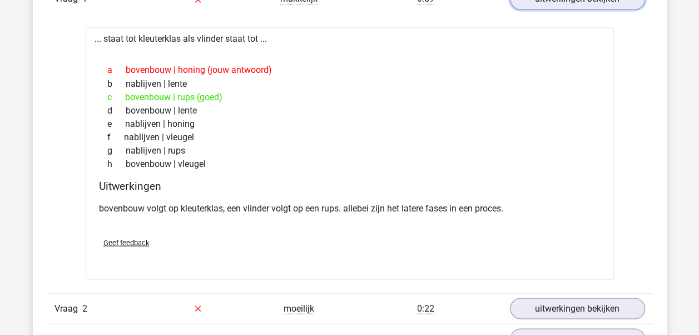
scroll to position [1056, 0]
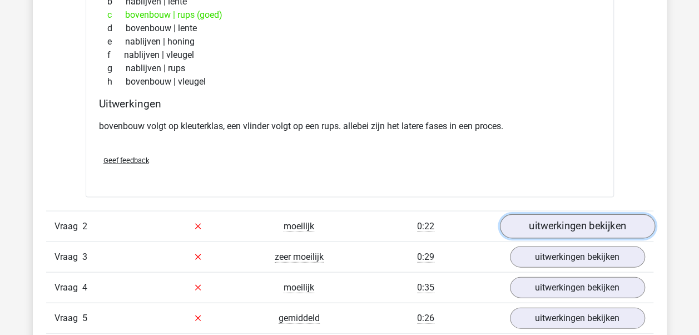
click at [564, 220] on link "uitwerkingen bekijken" at bounding box center [576, 226] width 155 height 24
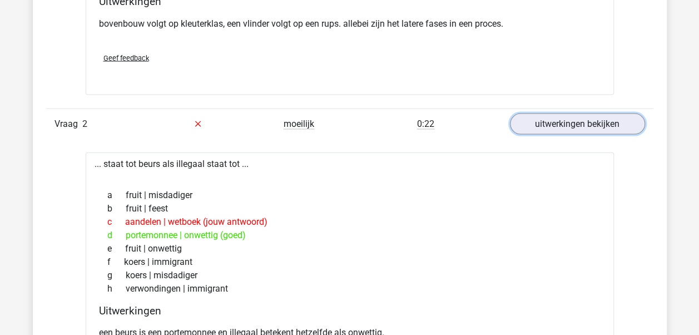
scroll to position [1278, 0]
